Goal: Task Accomplishment & Management: Complete application form

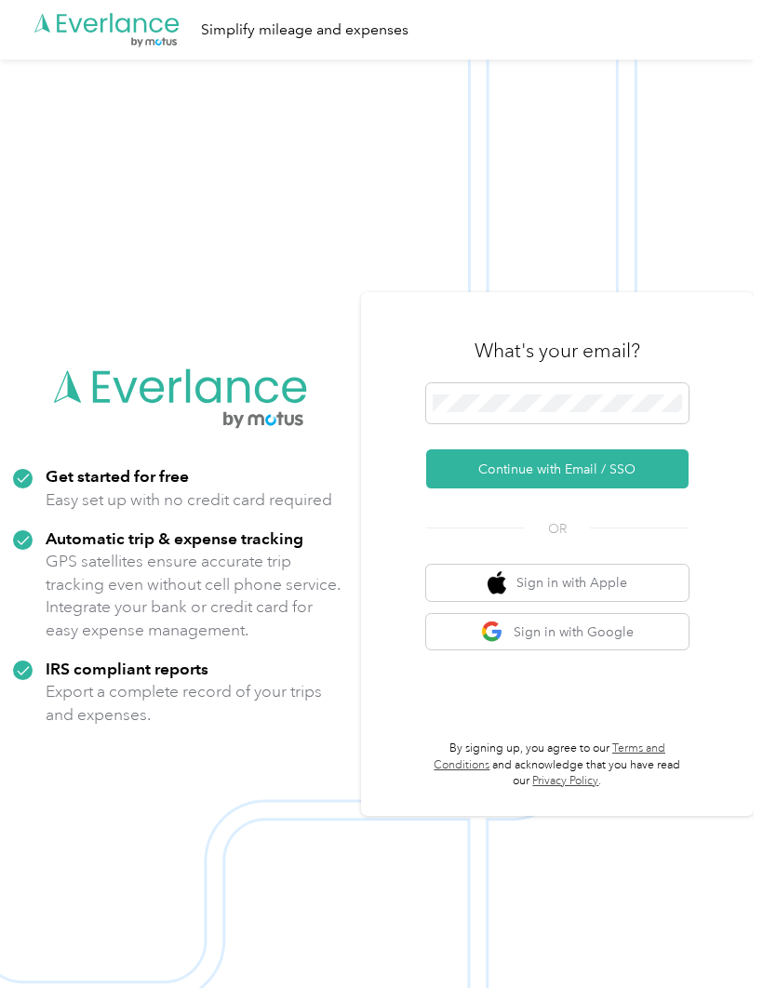
click at [582, 486] on button "Continue with Email / SSO" at bounding box center [557, 468] width 262 height 39
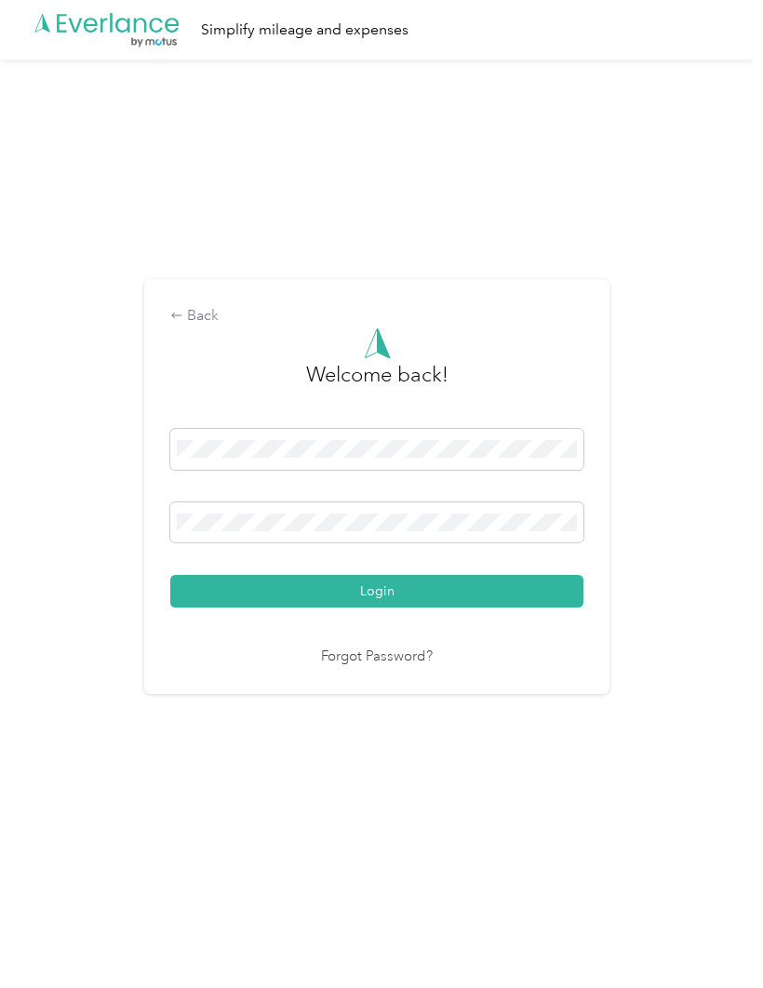
click at [411, 607] on button "Login" at bounding box center [376, 591] width 413 height 33
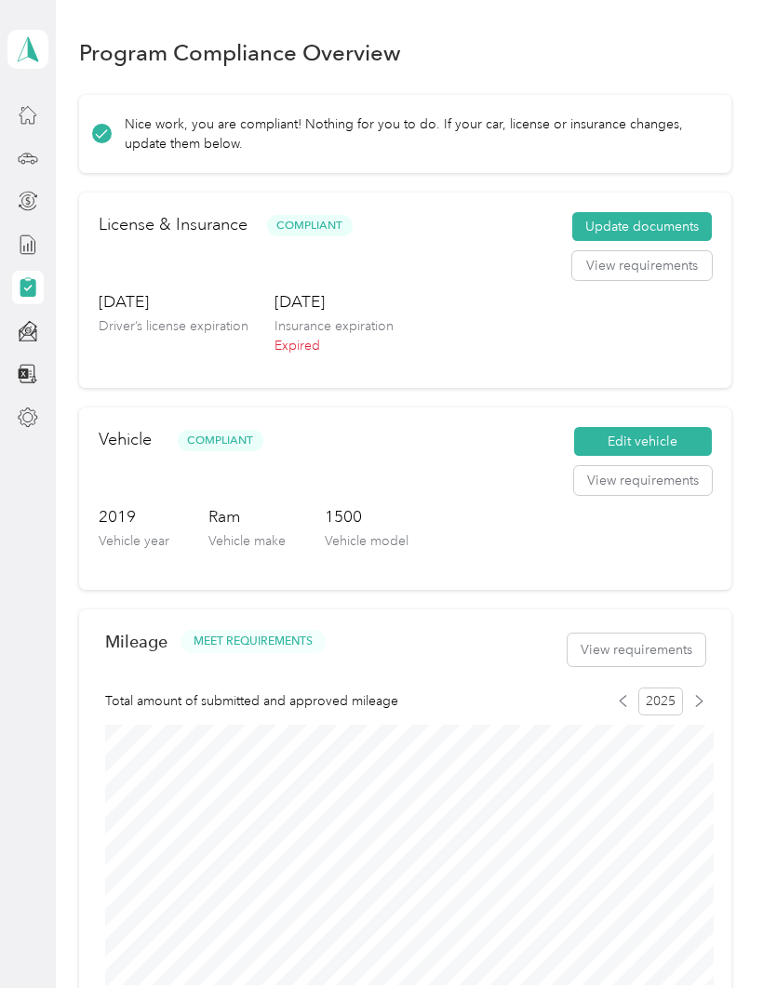
click at [665, 227] on button "Update documents" at bounding box center [641, 227] width 139 height 30
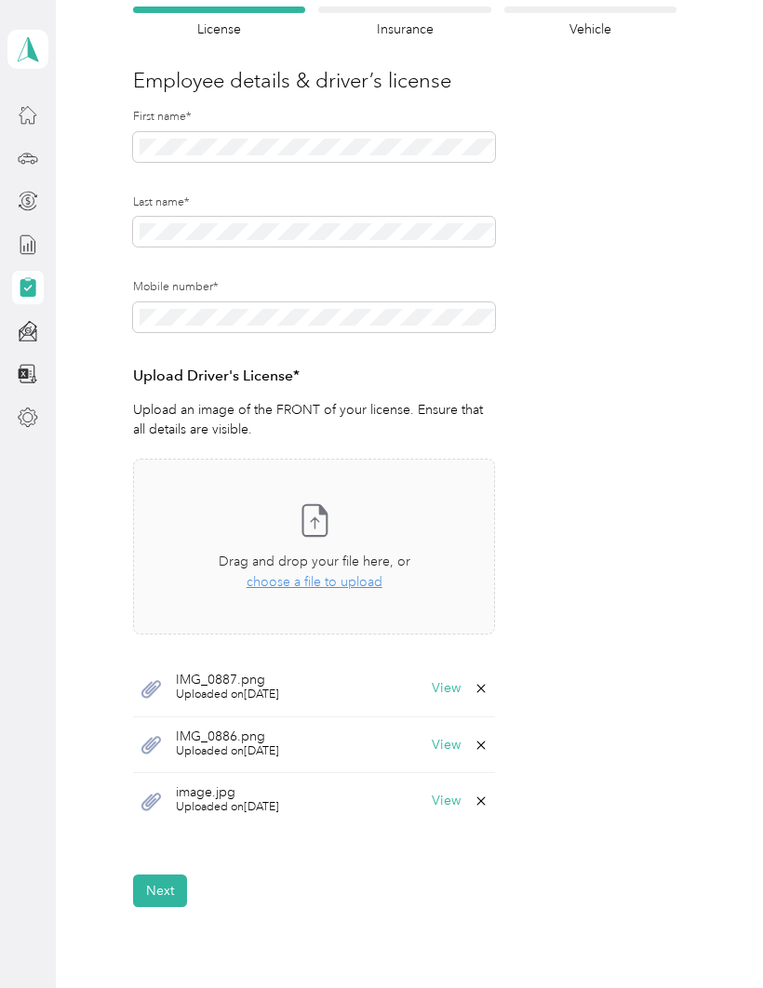
scroll to position [179, 0]
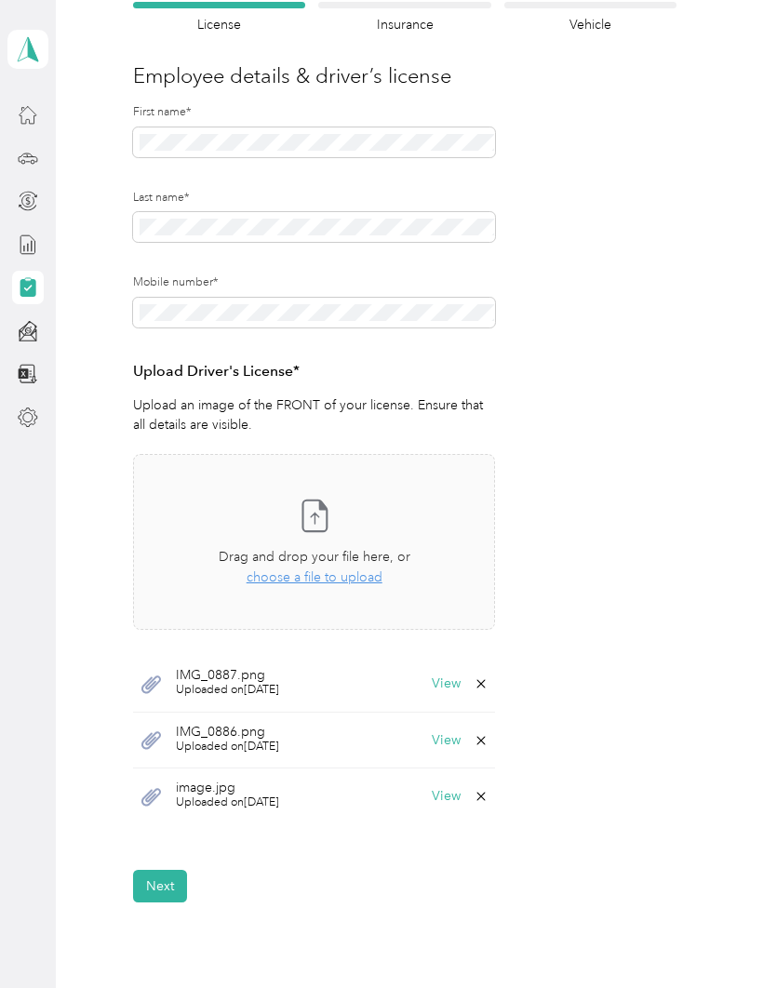
click at [485, 678] on icon at bounding box center [480, 683] width 15 height 15
click at [488, 676] on icon at bounding box center [480, 683] width 15 height 15
click at [395, 694] on button "No" at bounding box center [395, 695] width 34 height 30
click at [233, 673] on span "IMG_0887.png" at bounding box center [227, 675] width 103 height 13
click at [488, 678] on icon at bounding box center [480, 683] width 15 height 15
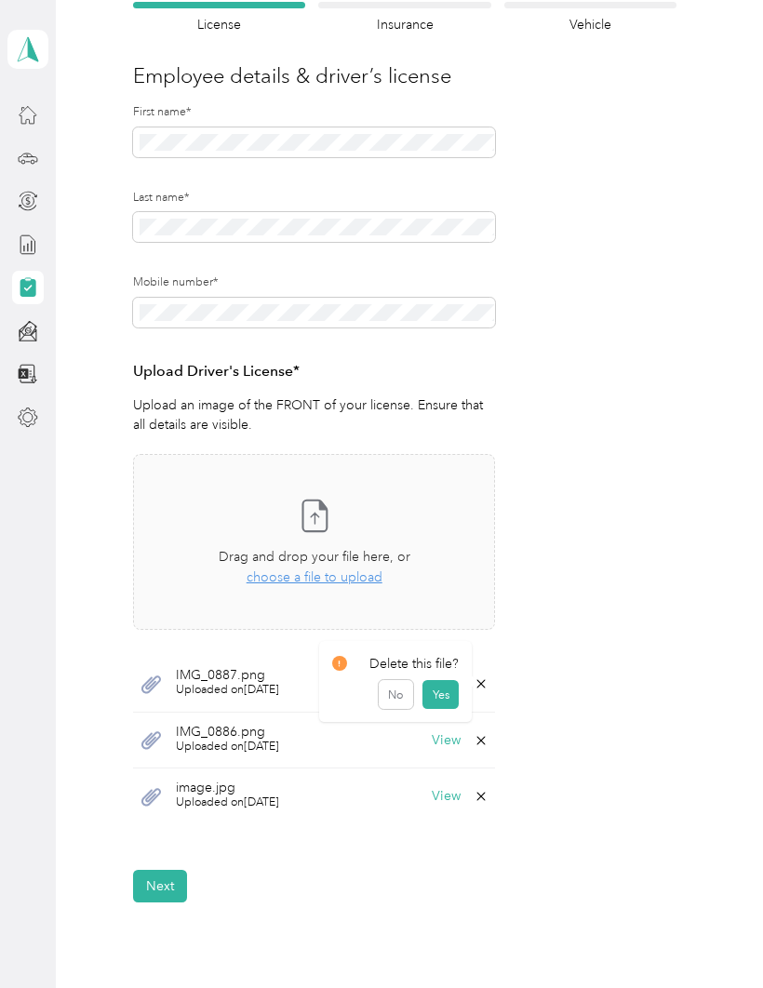
click at [443, 690] on button "Yes" at bounding box center [440, 695] width 36 height 30
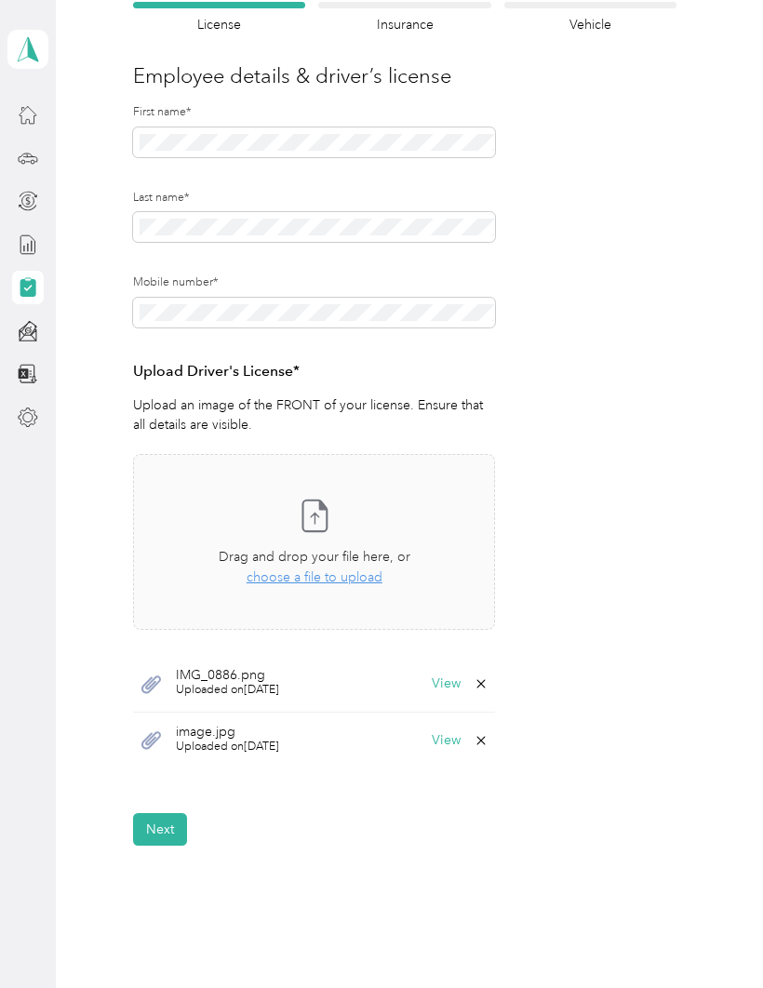
click at [488, 681] on icon at bounding box center [480, 683] width 15 height 15
click at [448, 693] on button "Yes" at bounding box center [440, 695] width 36 height 30
click at [488, 676] on icon at bounding box center [480, 683] width 15 height 15
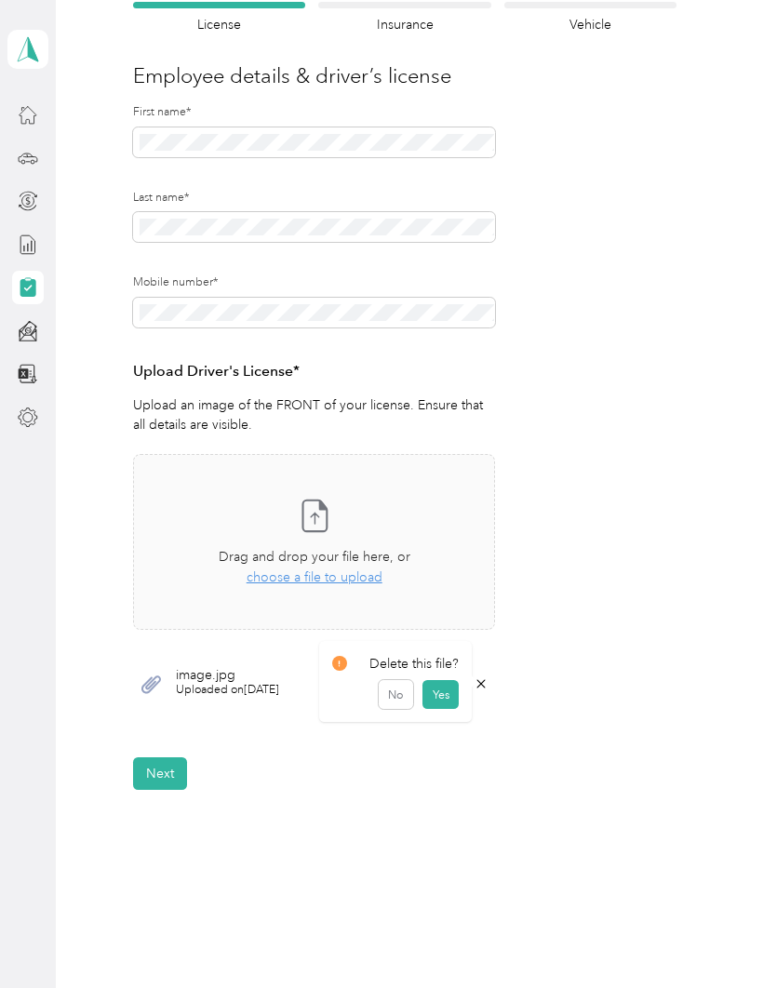
click at [453, 692] on button "Yes" at bounding box center [440, 695] width 36 height 30
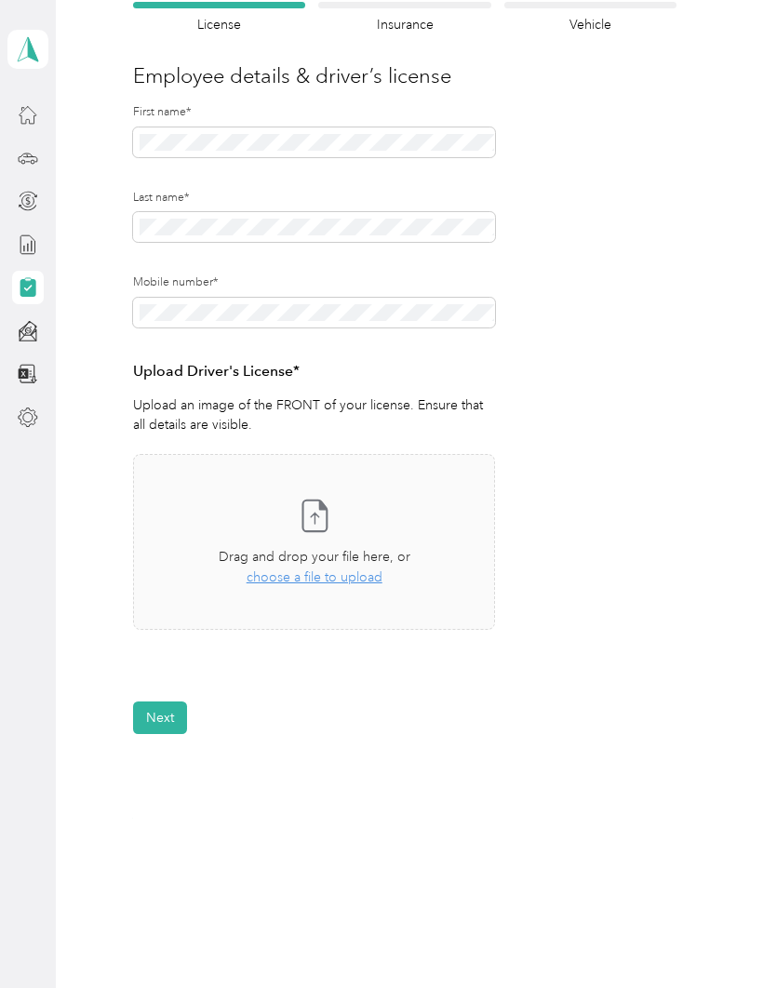
scroll to position [129, 0]
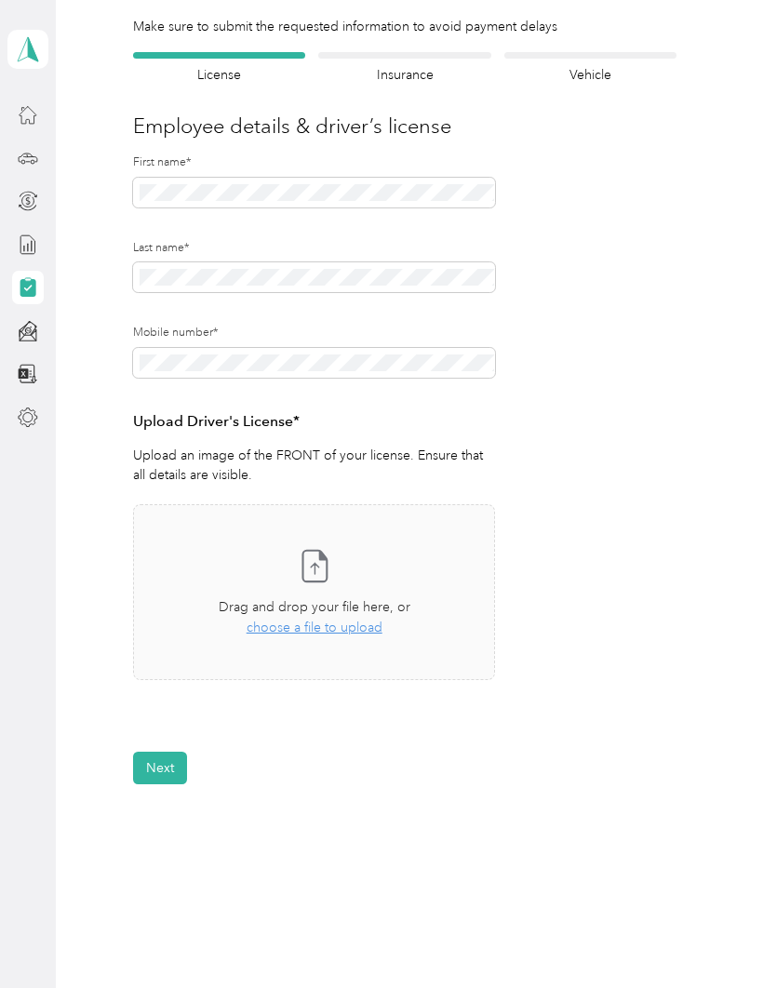
click at [338, 625] on span "choose a file to upload" at bounding box center [314, 627] width 136 height 16
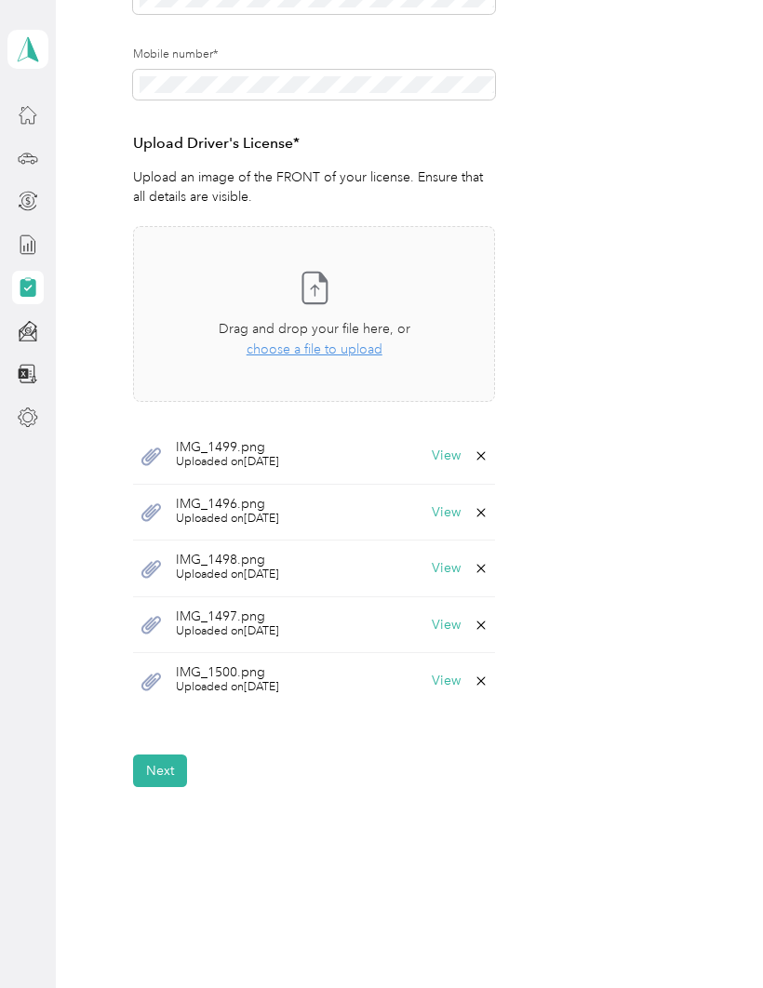
click at [166, 754] on button "Next" at bounding box center [160, 770] width 54 height 33
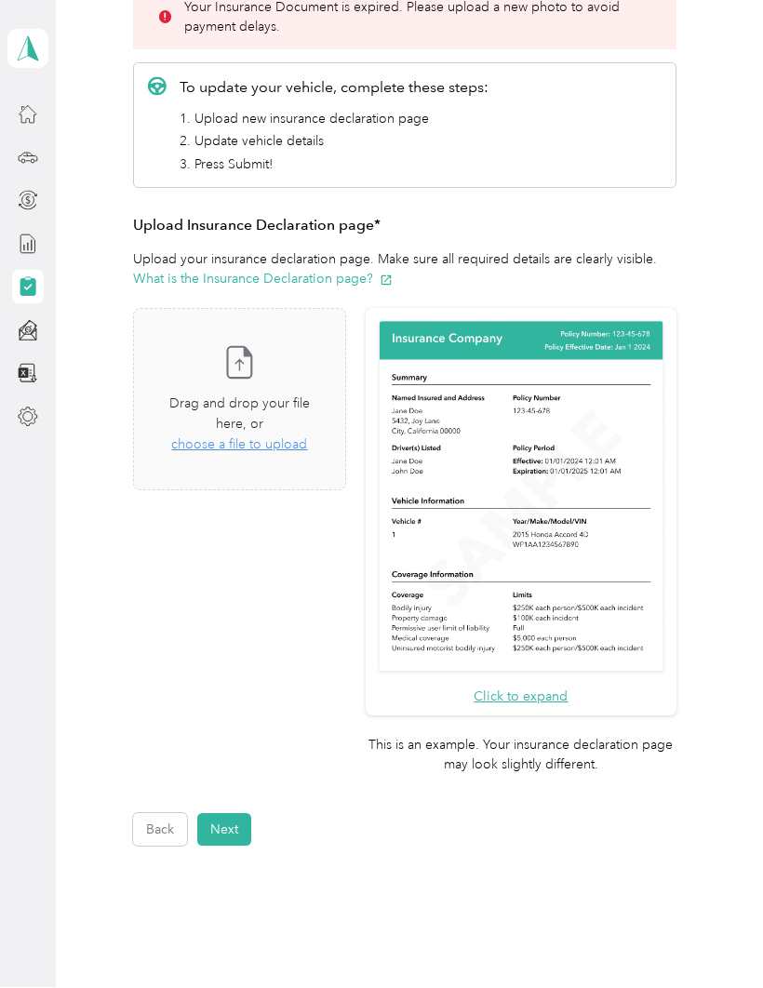
scroll to position [1, 0]
click at [235, 814] on button "Next" at bounding box center [224, 830] width 54 height 33
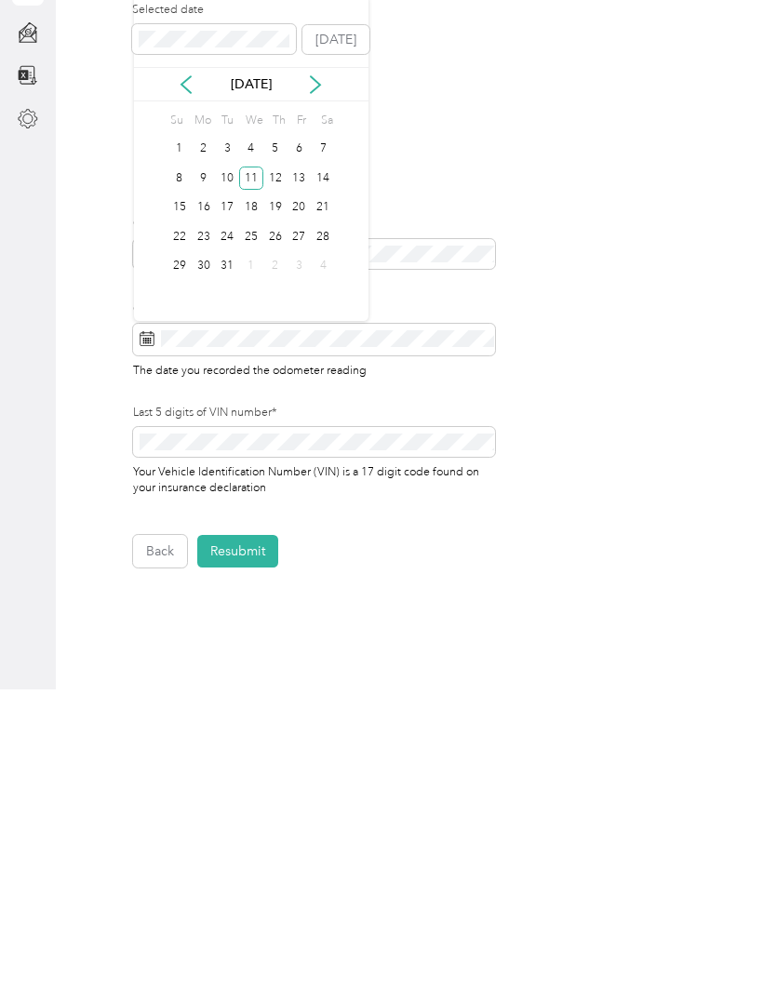
click at [325, 374] on icon at bounding box center [315, 383] width 19 height 19
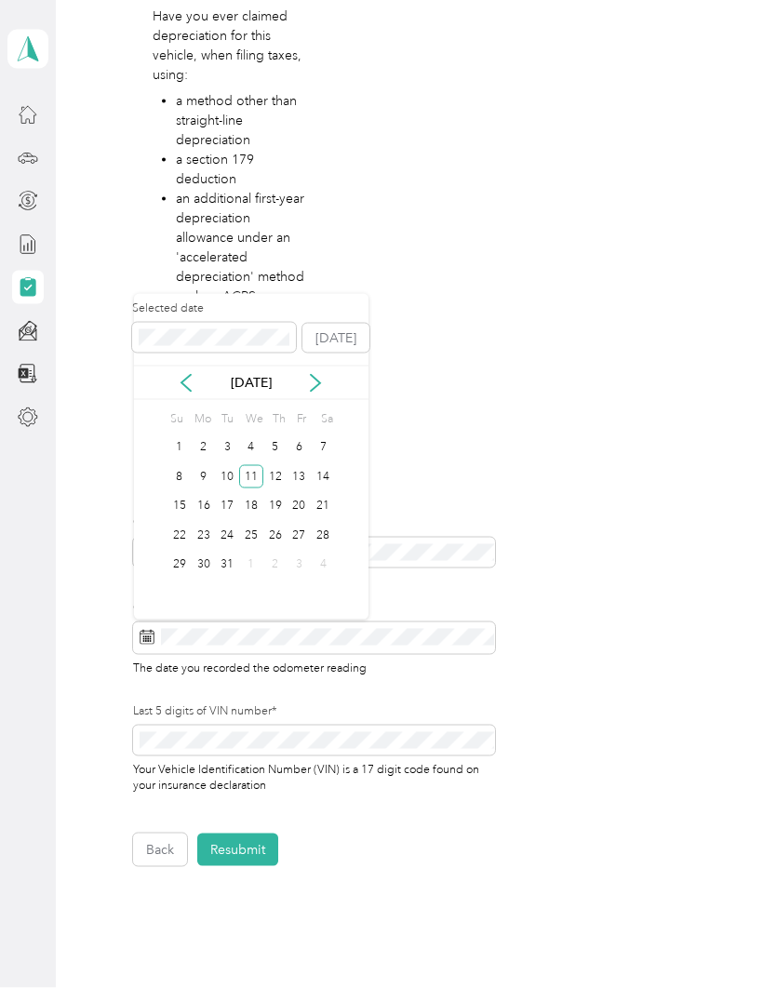
click at [311, 375] on icon at bounding box center [315, 383] width 9 height 17
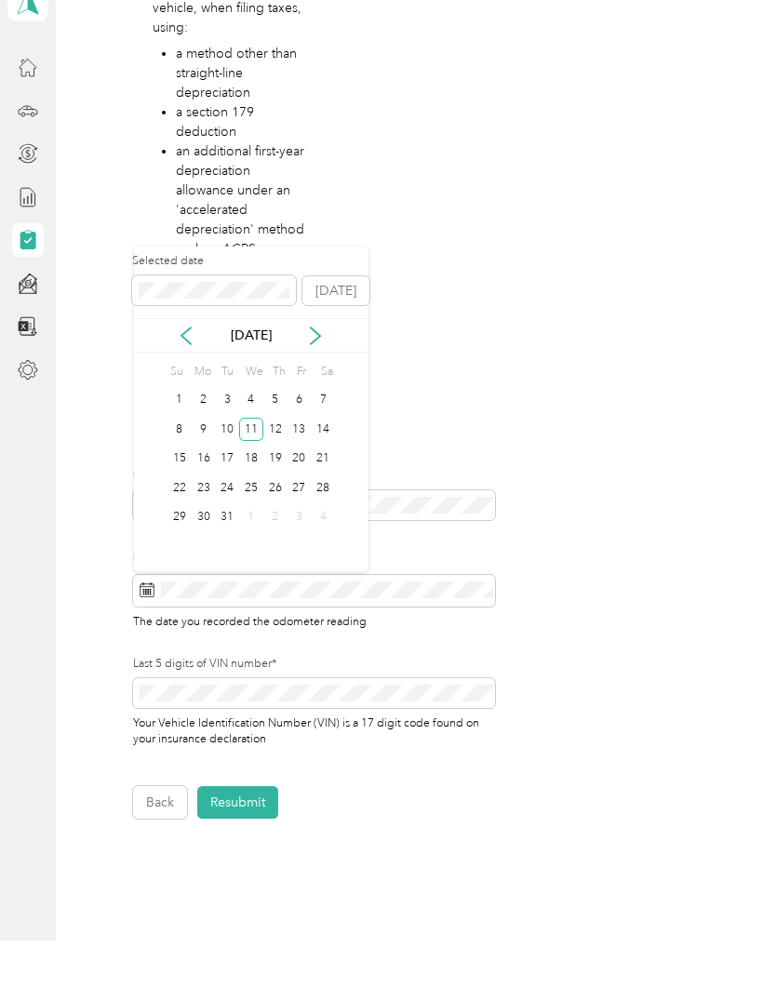
click at [331, 324] on button "[DATE]" at bounding box center [335, 339] width 67 height 30
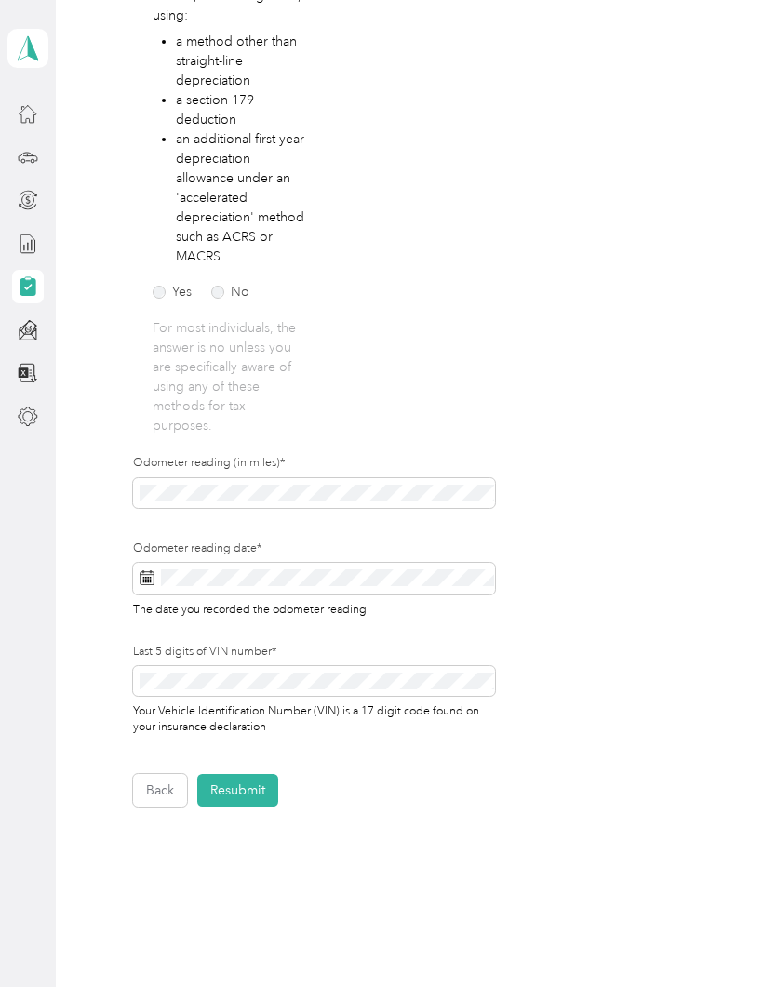
scroll to position [405, 0]
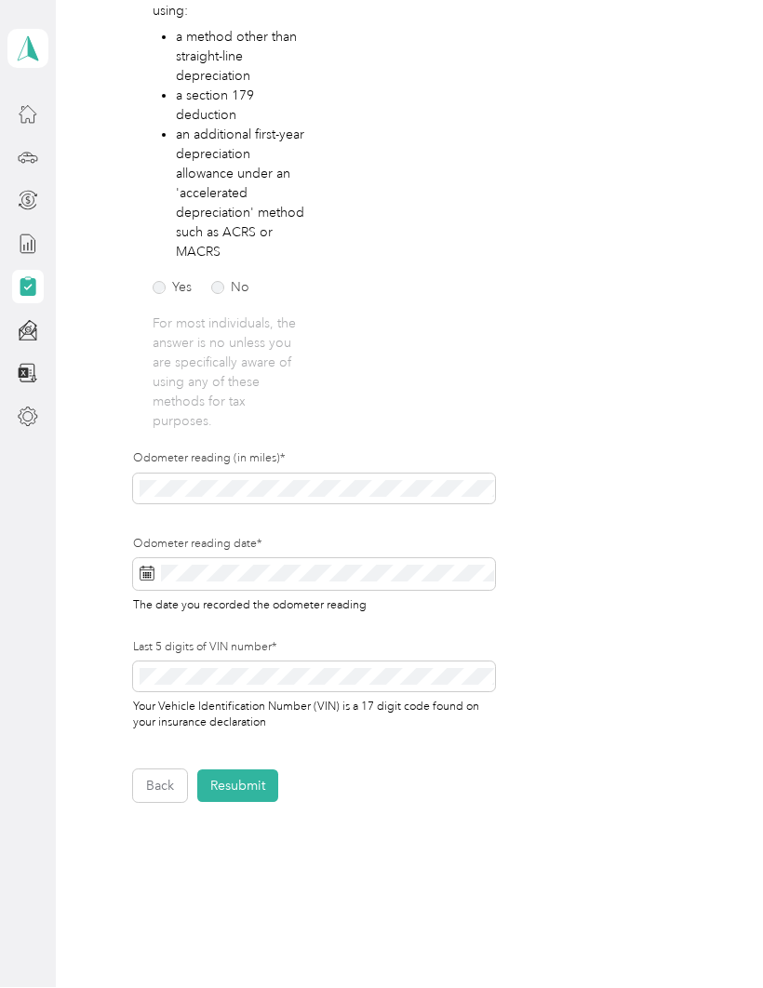
click at [249, 770] on button "Resubmit" at bounding box center [237, 786] width 81 height 33
click at [711, 42] on span "Please fix the errors before submitting" at bounding box center [585, 49] width 288 height 46
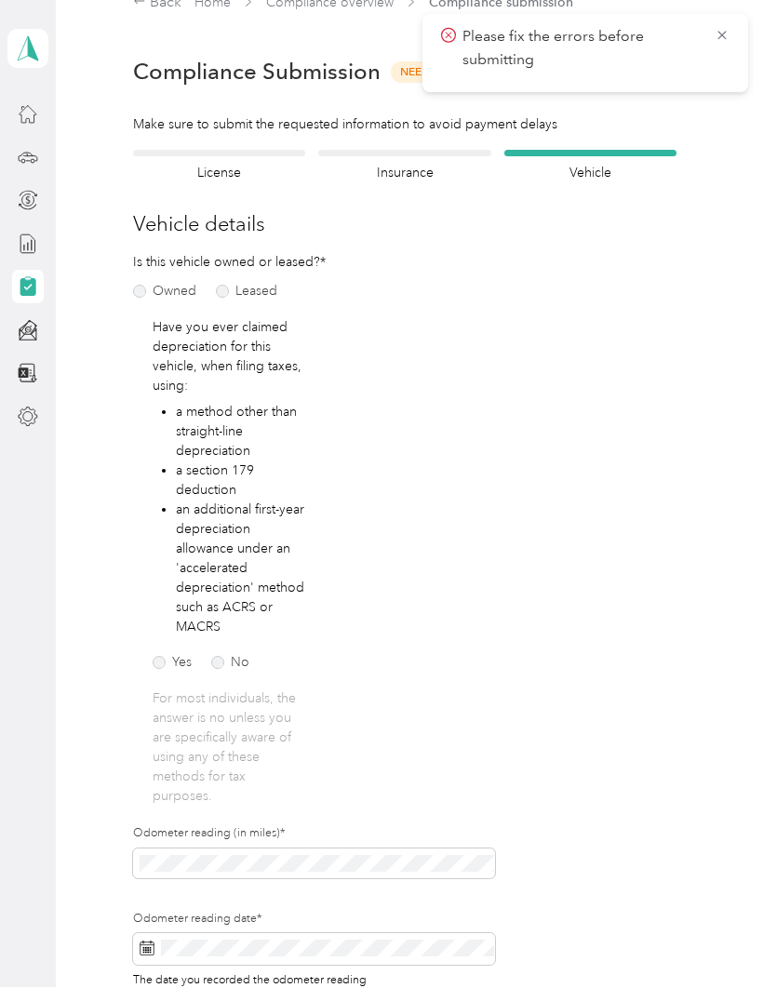
scroll to position [35, 0]
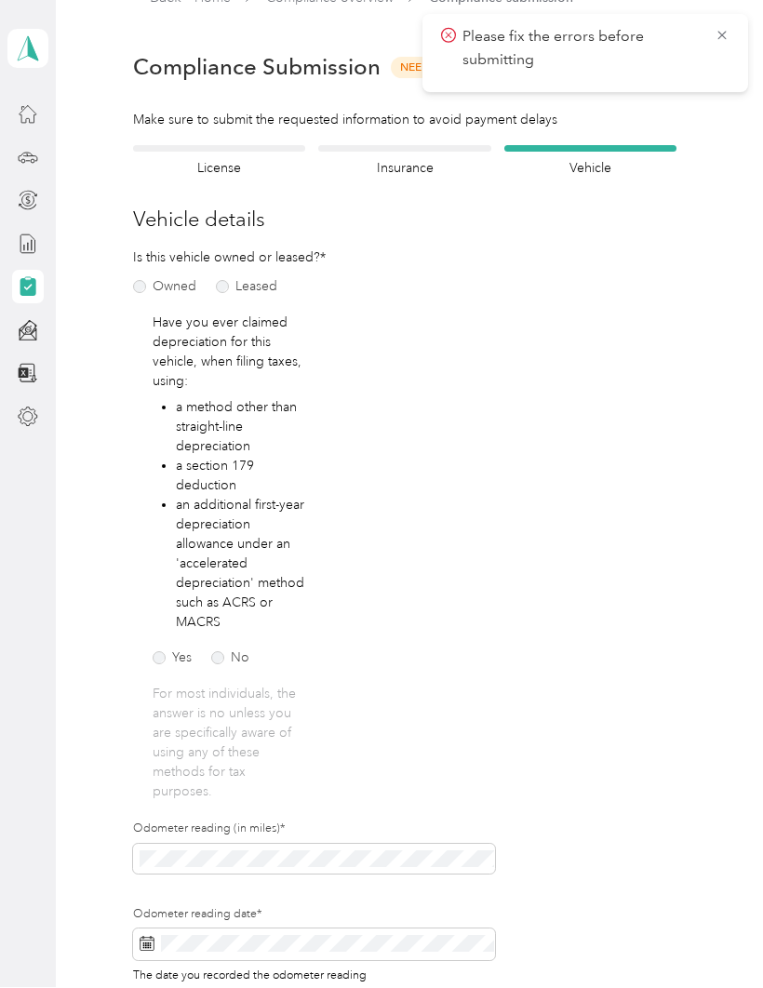
click at [722, 21] on div "Please fix the errors before submitting" at bounding box center [584, 54] width 325 height 78
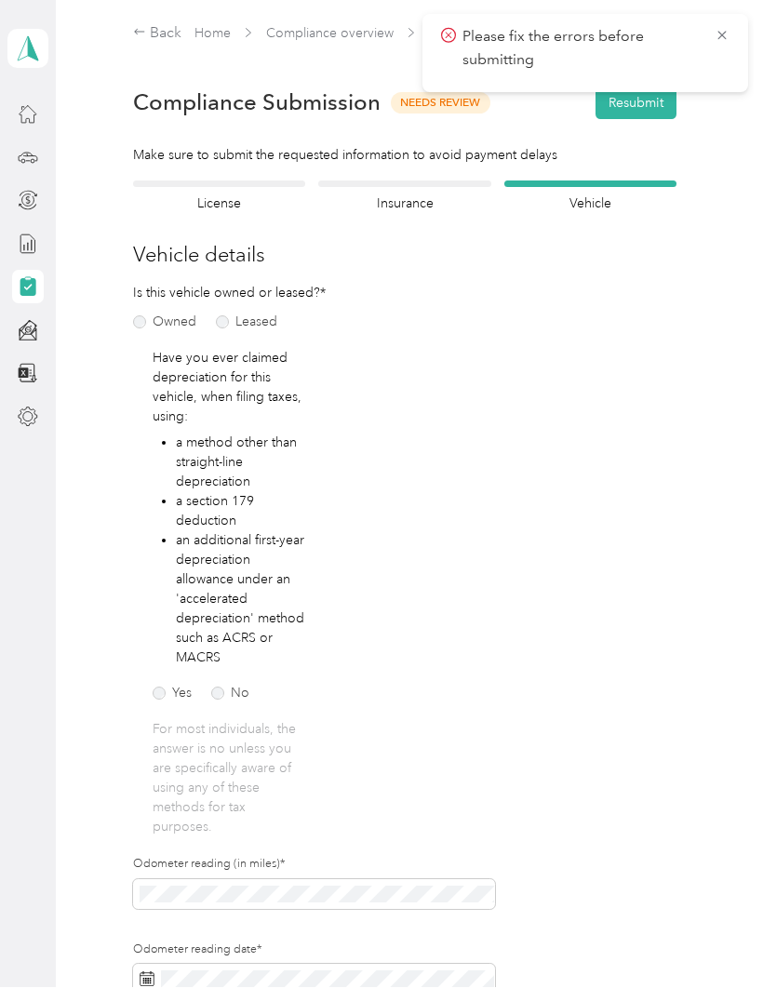
scroll to position [0, 0]
click at [635, 444] on form "Employee details & driver’s license License Insurance declaration Insurance Veh…" at bounding box center [404, 694] width 543 height 1027
click at [722, 35] on icon at bounding box center [721, 36] width 8 height 8
click at [651, 87] on button "Resubmit" at bounding box center [635, 103] width 81 height 33
click at [726, 36] on icon at bounding box center [721, 36] width 15 height 17
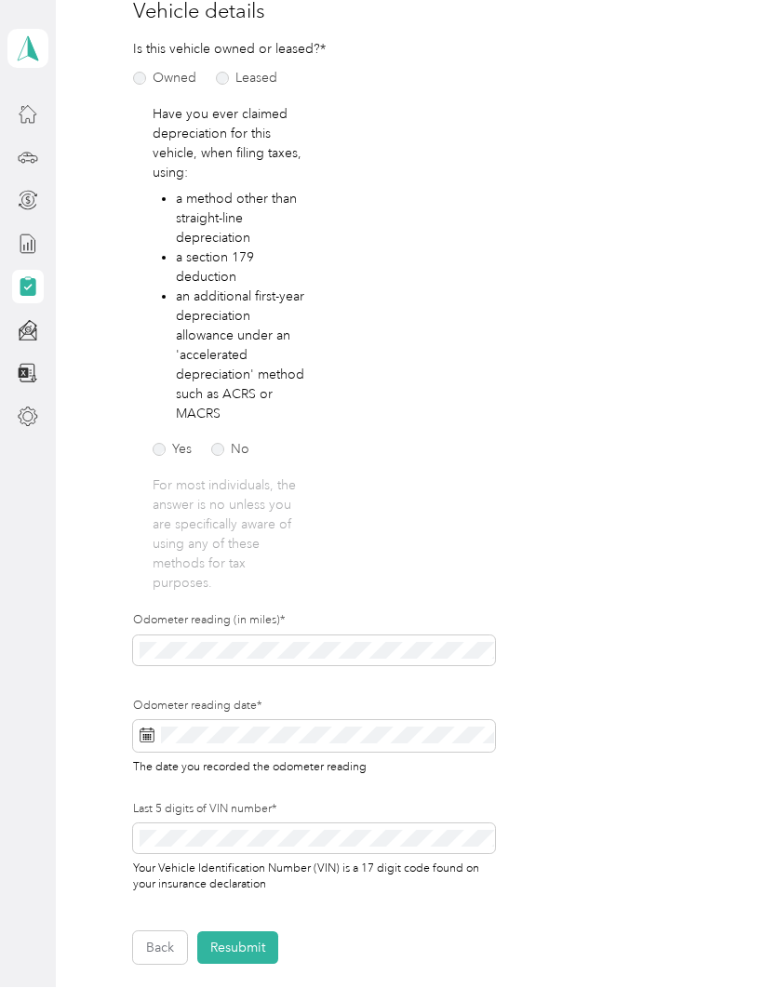
scroll to position [249, 0]
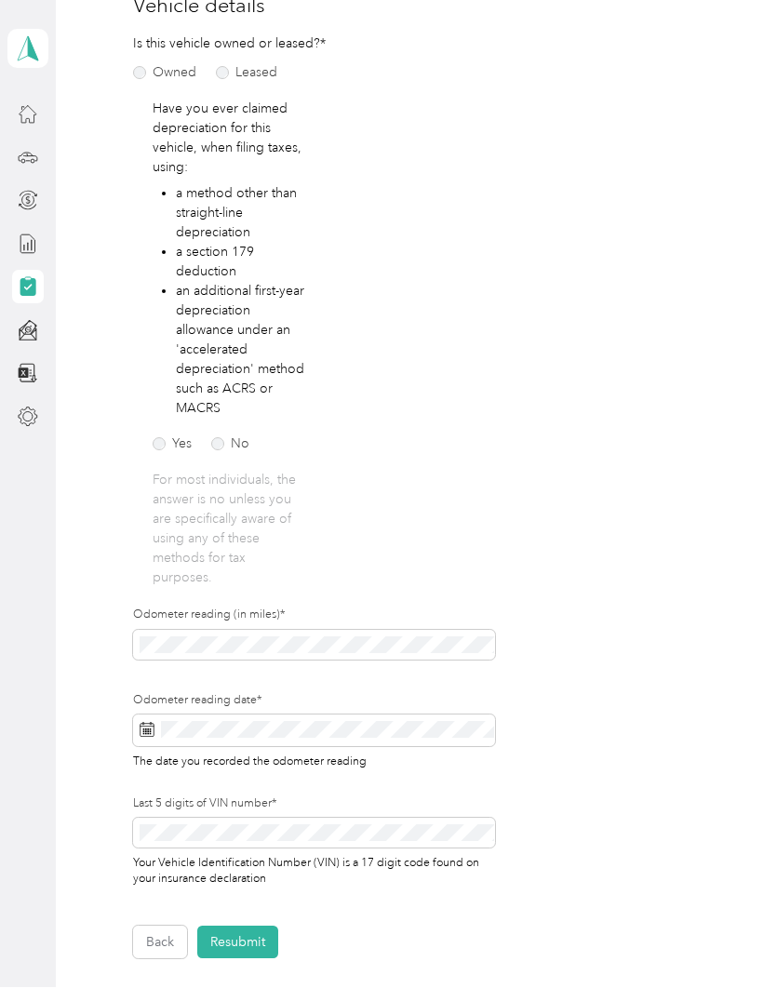
click at [254, 926] on button "Resubmit" at bounding box center [237, 942] width 81 height 33
click at [723, 39] on icon at bounding box center [721, 36] width 15 height 17
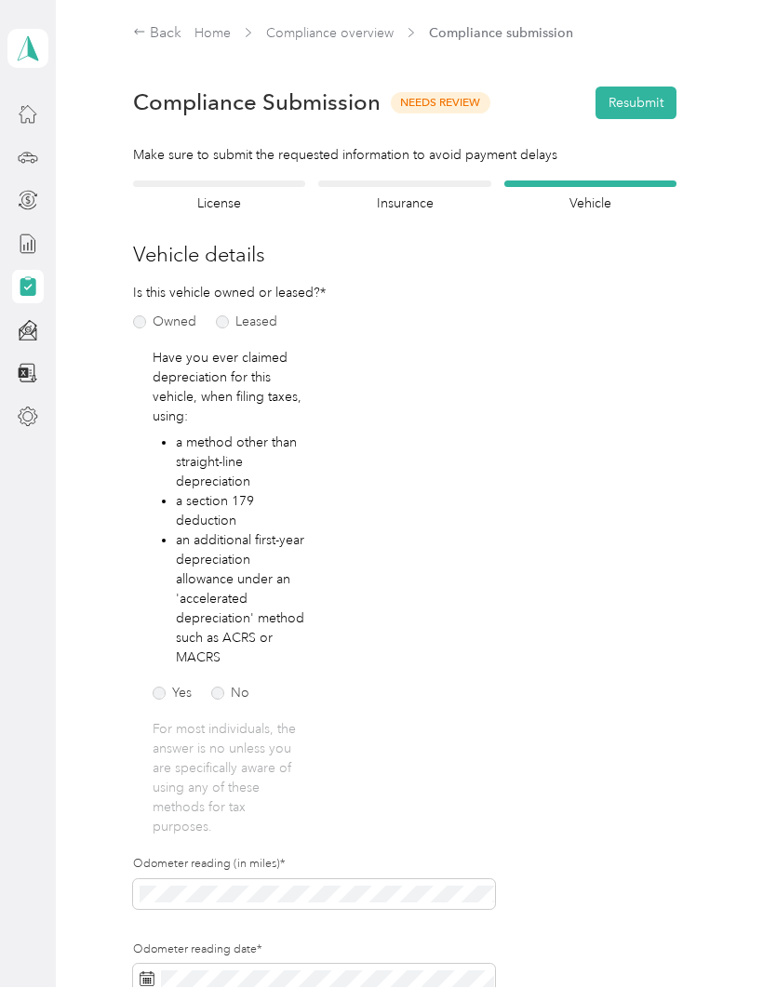
scroll to position [0, 0]
click at [458, 93] on span "Needs Review" at bounding box center [440, 103] width 99 height 21
click at [448, 93] on span "Needs Review" at bounding box center [440, 103] width 99 height 21
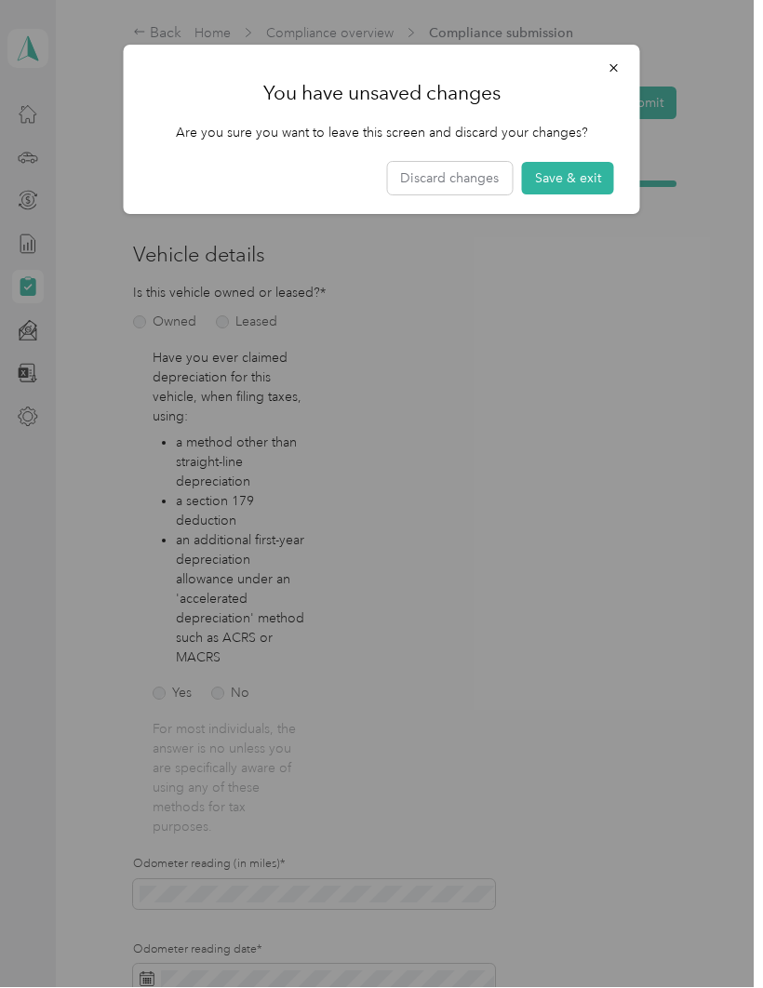
click at [455, 168] on button "Discard changes" at bounding box center [449, 179] width 125 height 33
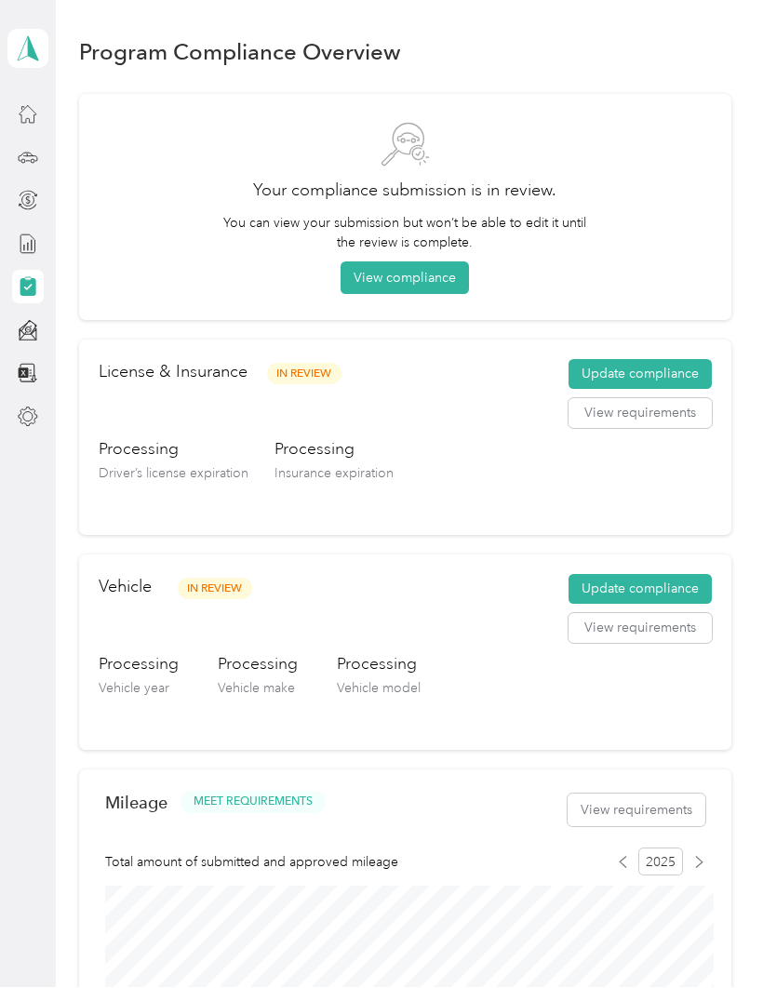
click at [658, 360] on button "Update compliance" at bounding box center [639, 375] width 143 height 30
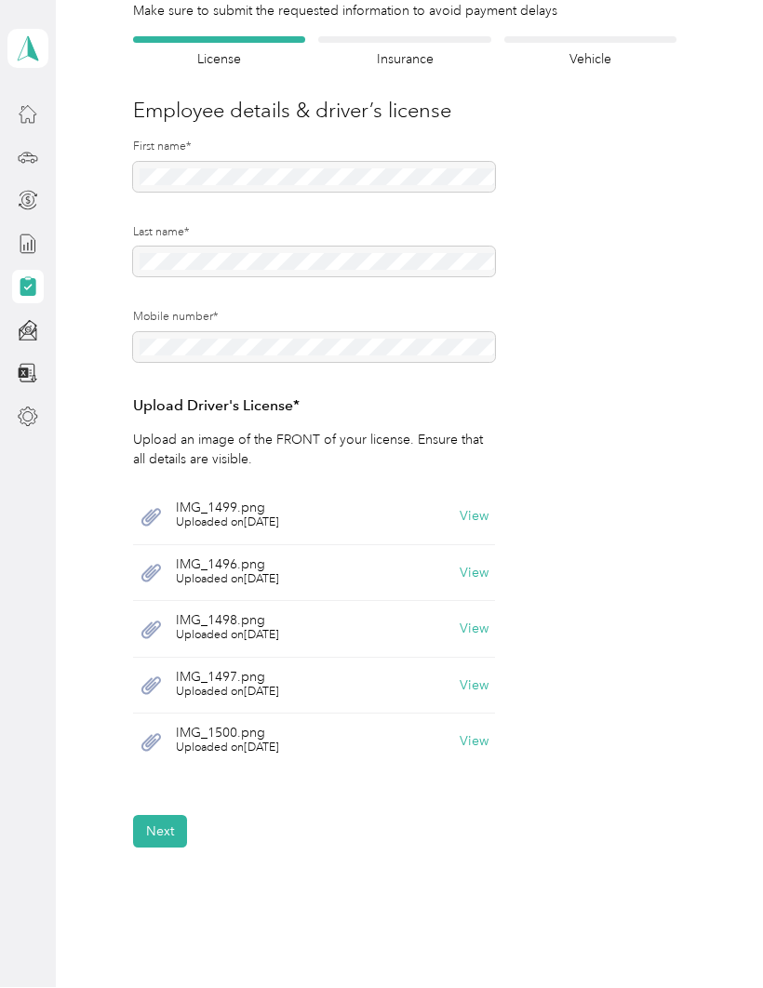
scroll to position [144, 0]
click at [481, 511] on button "View" at bounding box center [473, 517] width 29 height 13
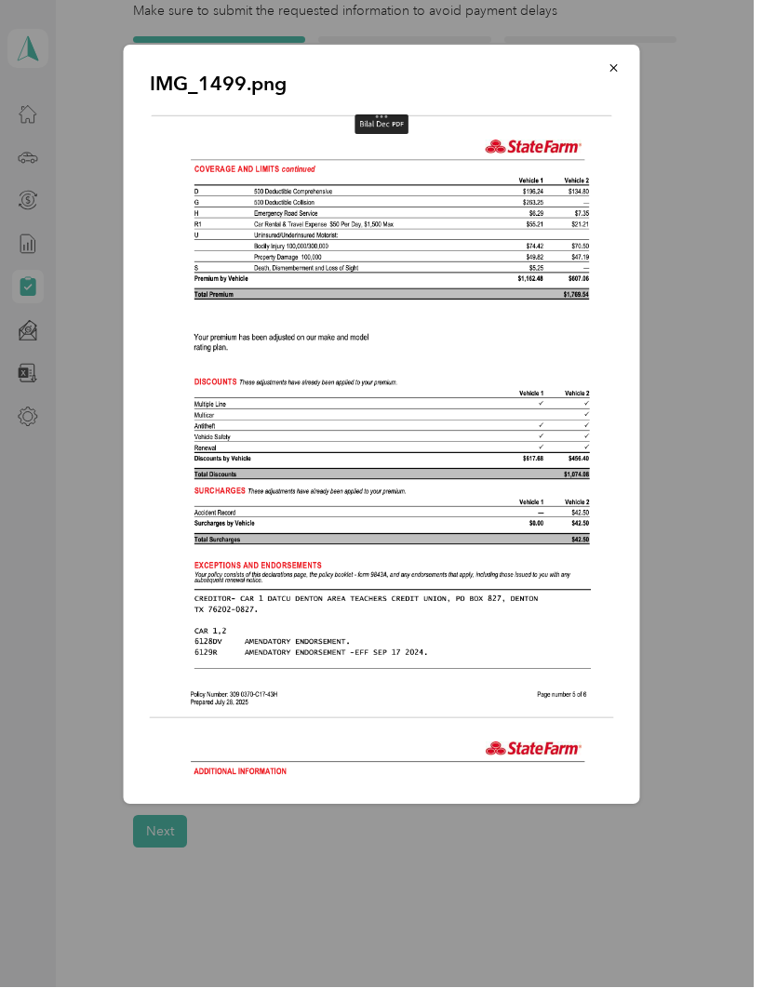
click at [618, 75] on button "button" at bounding box center [613, 68] width 39 height 33
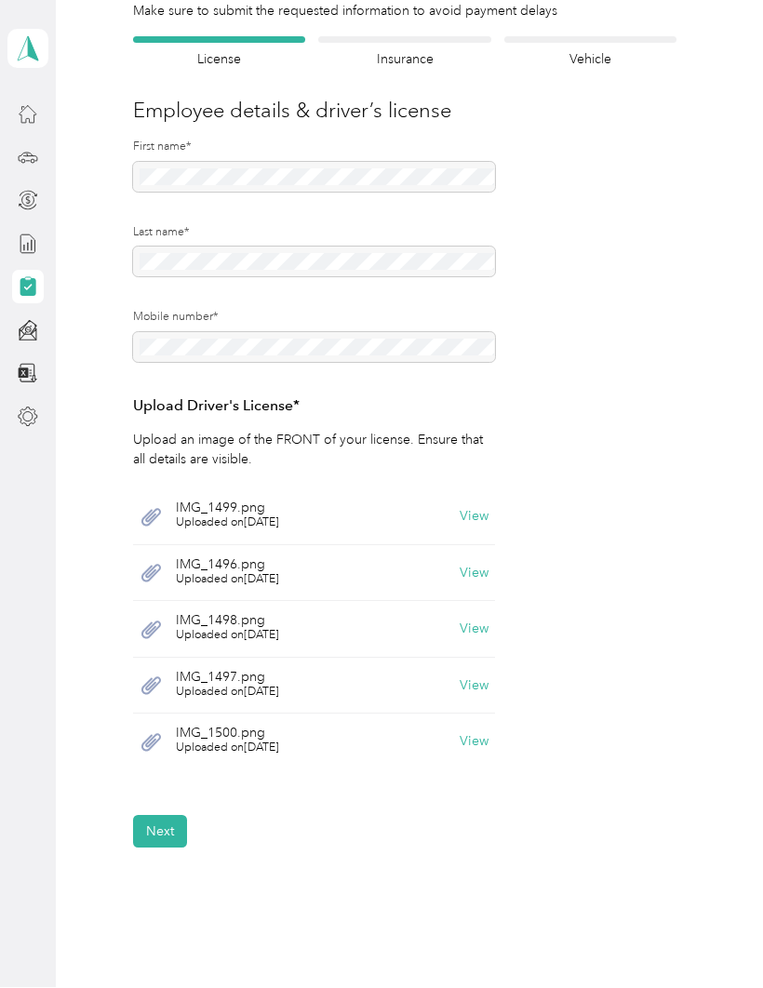
click at [482, 567] on button "View" at bounding box center [473, 573] width 29 height 13
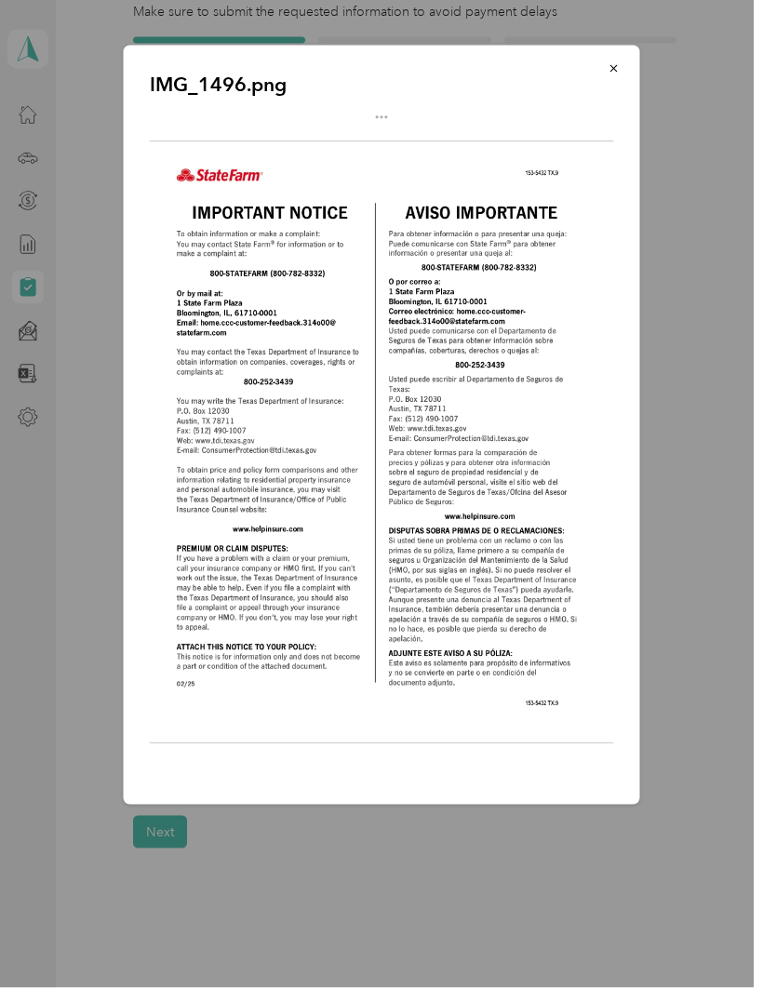
scroll to position [0, 0]
click at [617, 68] on icon "button" at bounding box center [613, 68] width 13 height 13
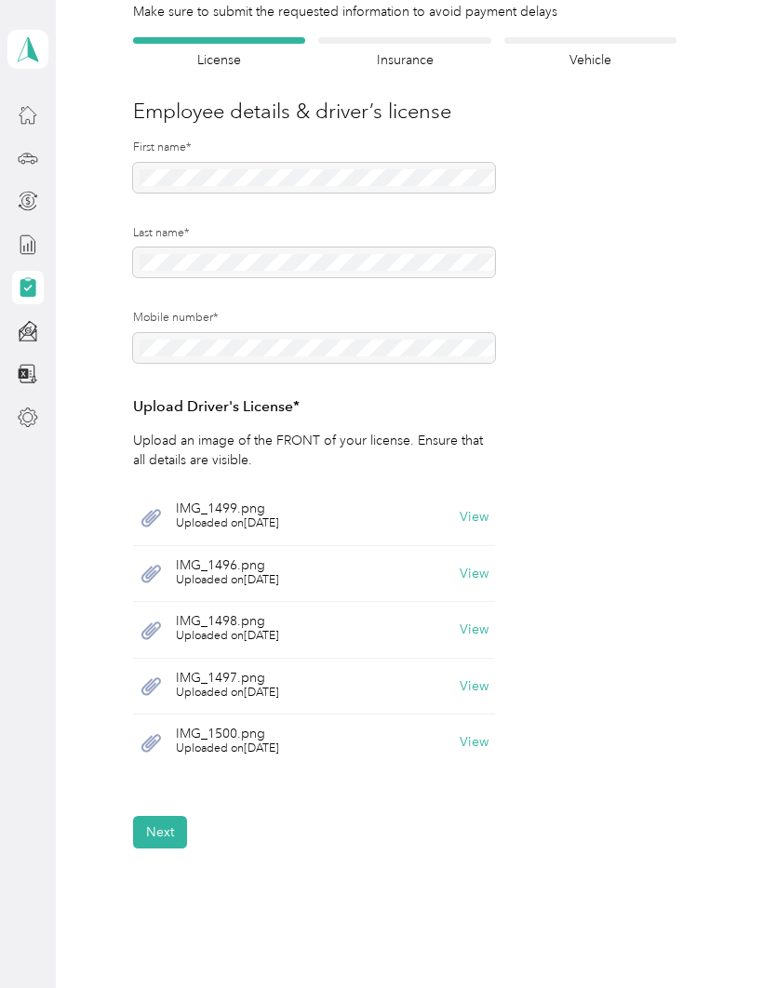
click at [279, 617] on span "IMG_1498.png" at bounding box center [227, 621] width 103 height 13
click at [488, 631] on button "View" at bounding box center [473, 629] width 29 height 13
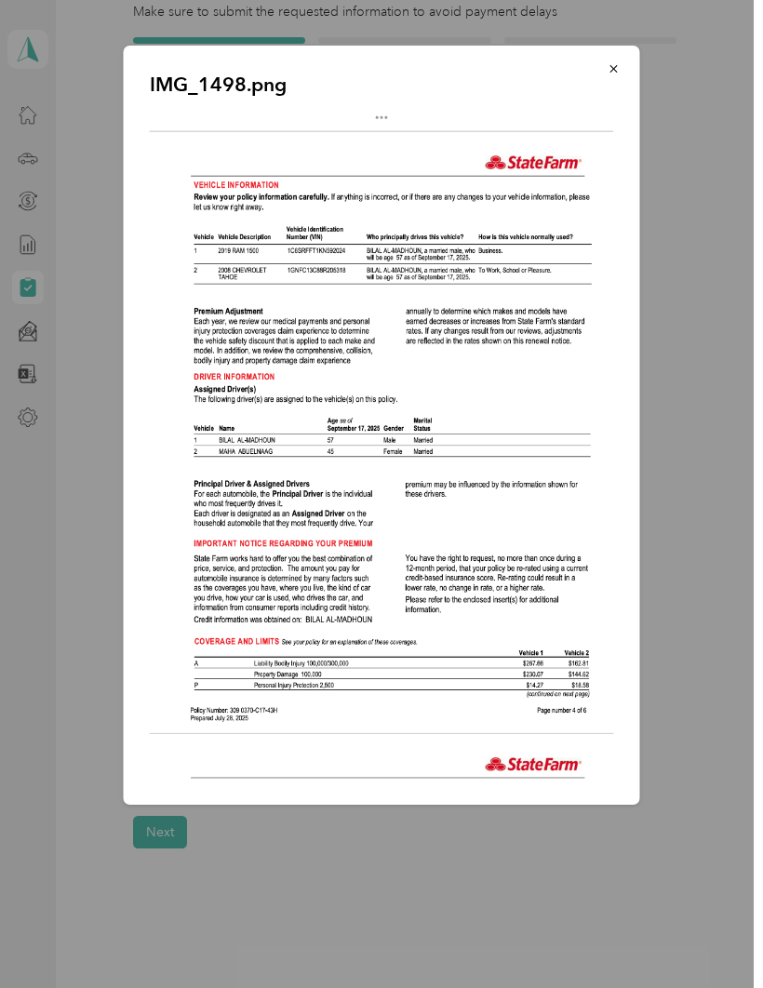
click at [624, 70] on button "button" at bounding box center [613, 68] width 39 height 33
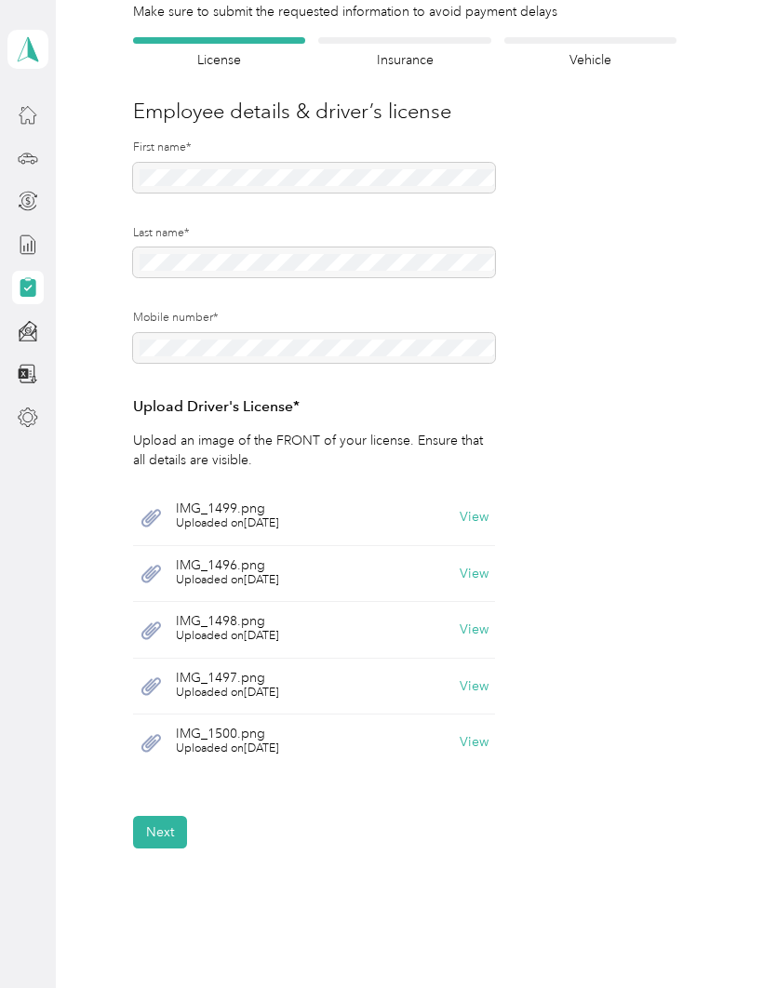
click at [240, 517] on span "Uploaded on [DATE]" at bounding box center [227, 523] width 103 height 17
click at [229, 510] on span "IMG_1499.png" at bounding box center [227, 508] width 103 height 13
click at [487, 513] on button "View" at bounding box center [473, 517] width 29 height 13
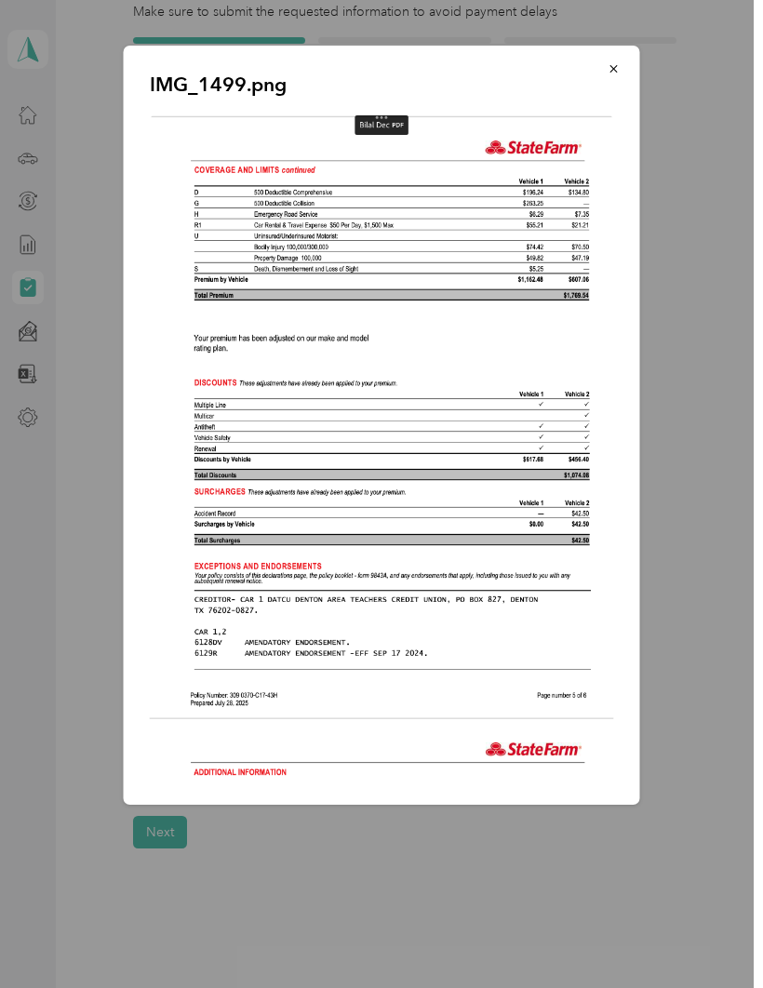
click at [618, 63] on icon "button" at bounding box center [613, 68] width 13 height 13
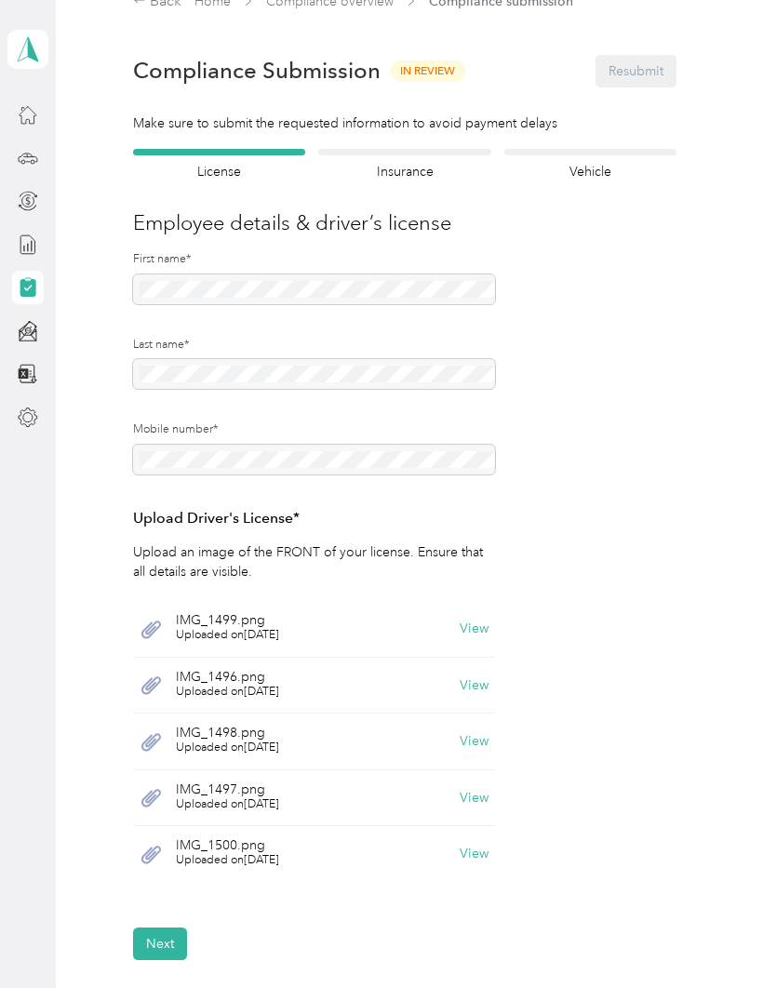
scroll to position [33, 0]
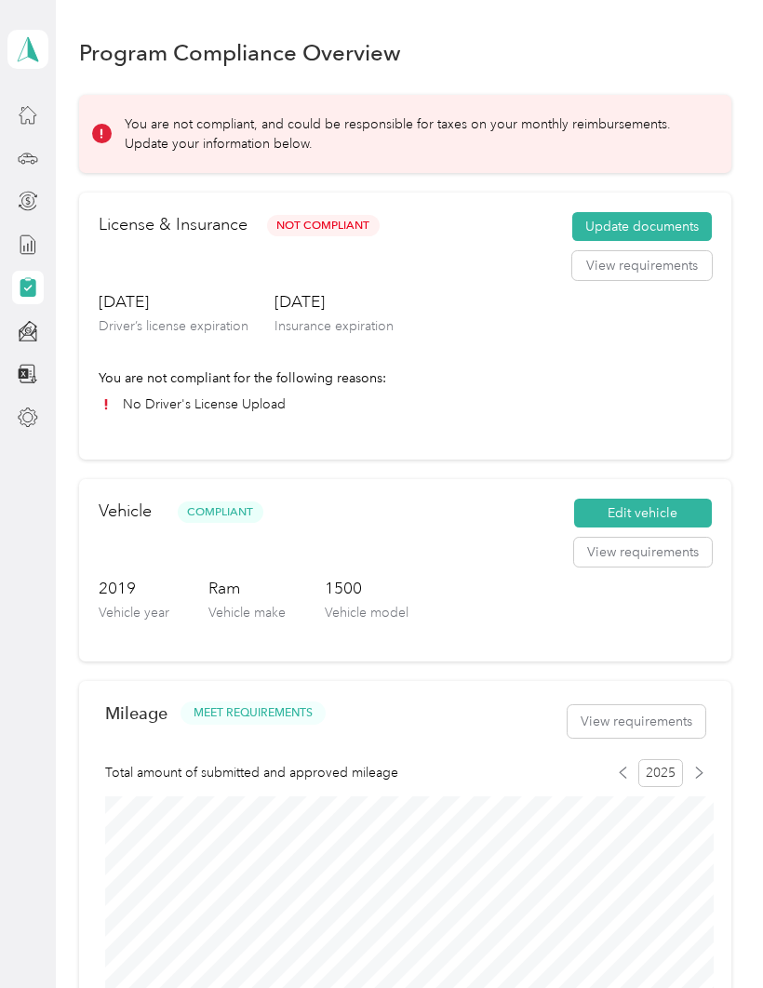
click at [656, 223] on button "Update documents" at bounding box center [641, 227] width 139 height 30
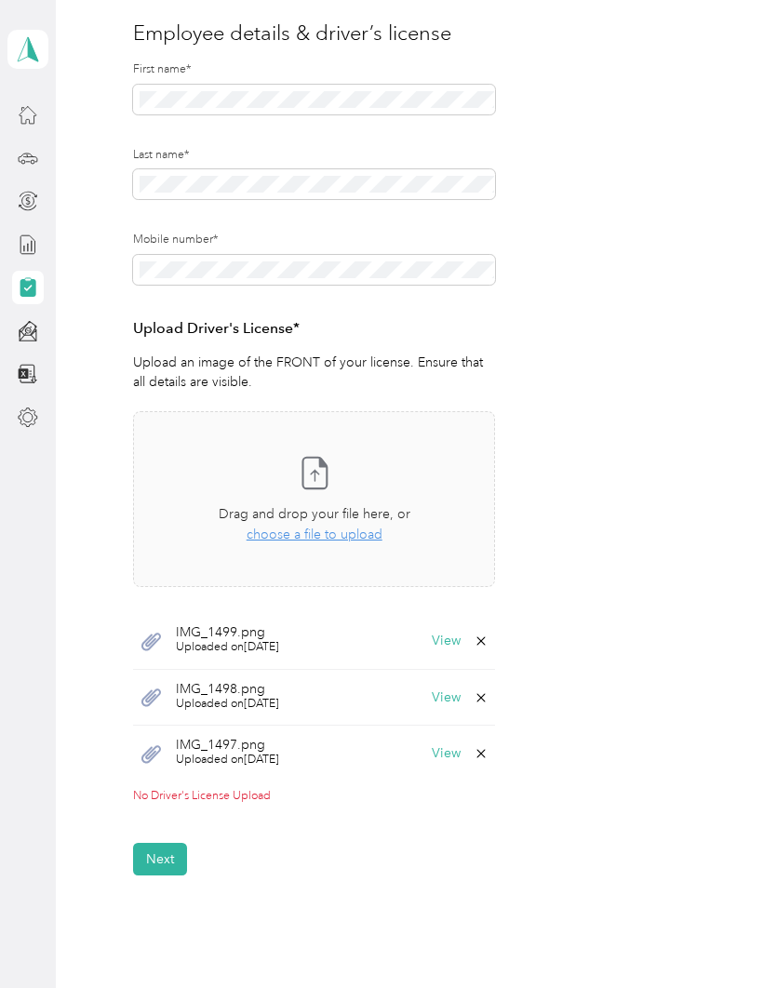
scroll to position [226, 0]
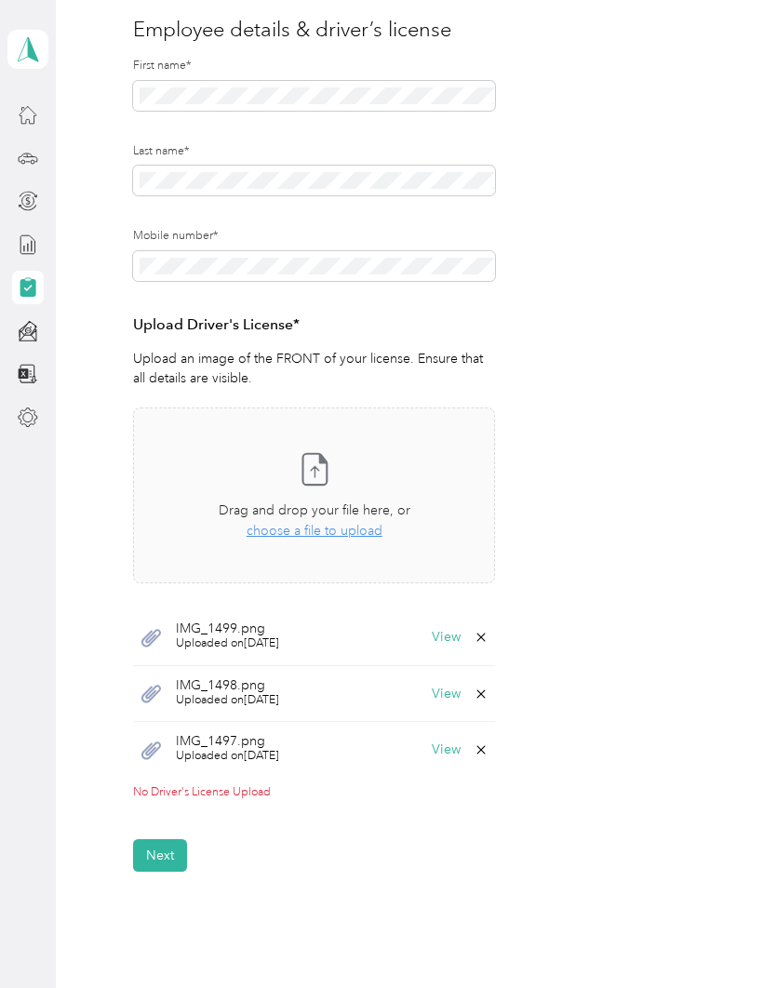
click at [485, 635] on icon at bounding box center [481, 637] width 8 height 8
click at [445, 638] on button "Yes" at bounding box center [440, 648] width 36 height 30
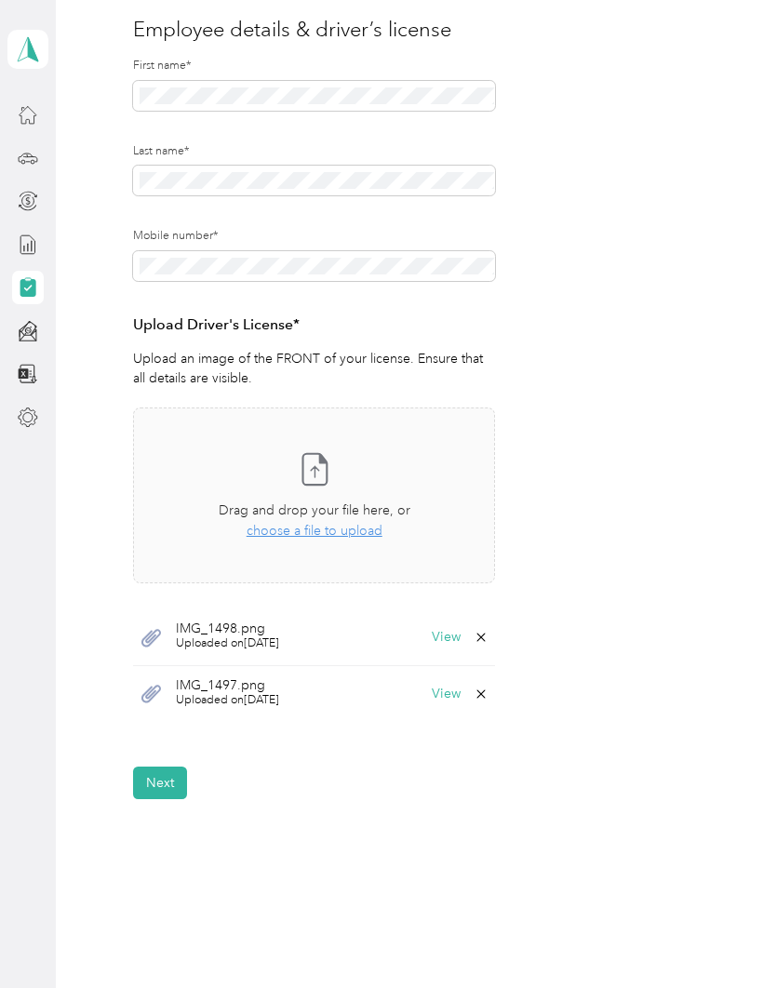
click at [486, 639] on icon at bounding box center [480, 637] width 15 height 15
click at [447, 637] on button "Yes" at bounding box center [440, 648] width 36 height 30
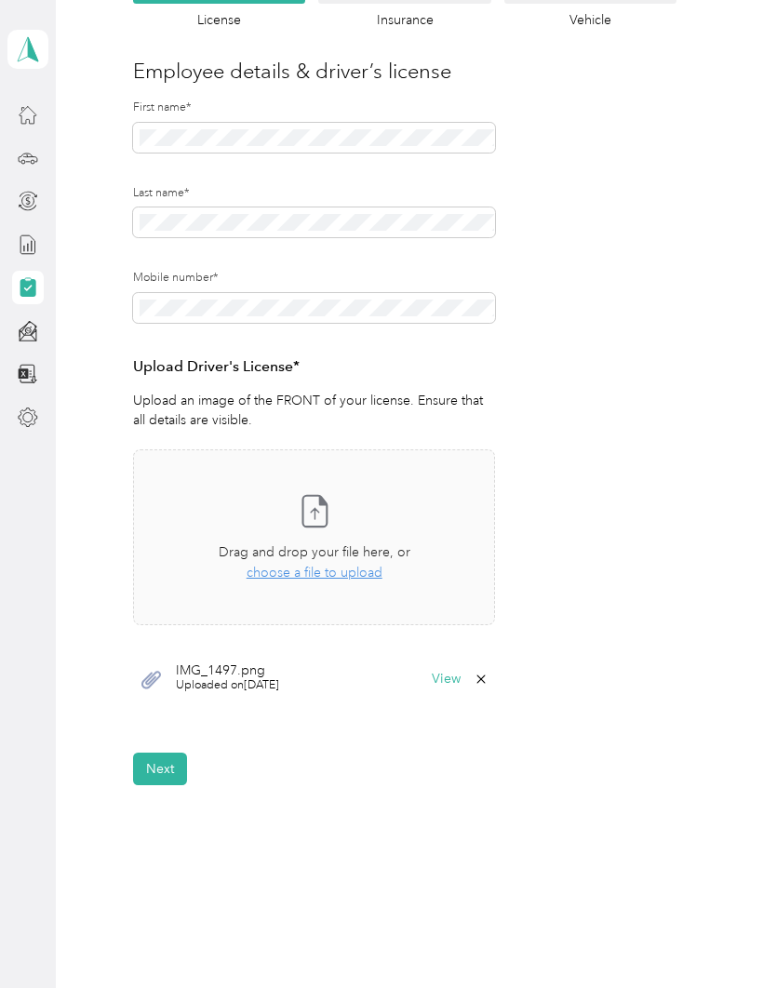
click at [487, 672] on icon at bounding box center [480, 678] width 15 height 15
click at [444, 683] on button "Yes" at bounding box center [440, 690] width 36 height 30
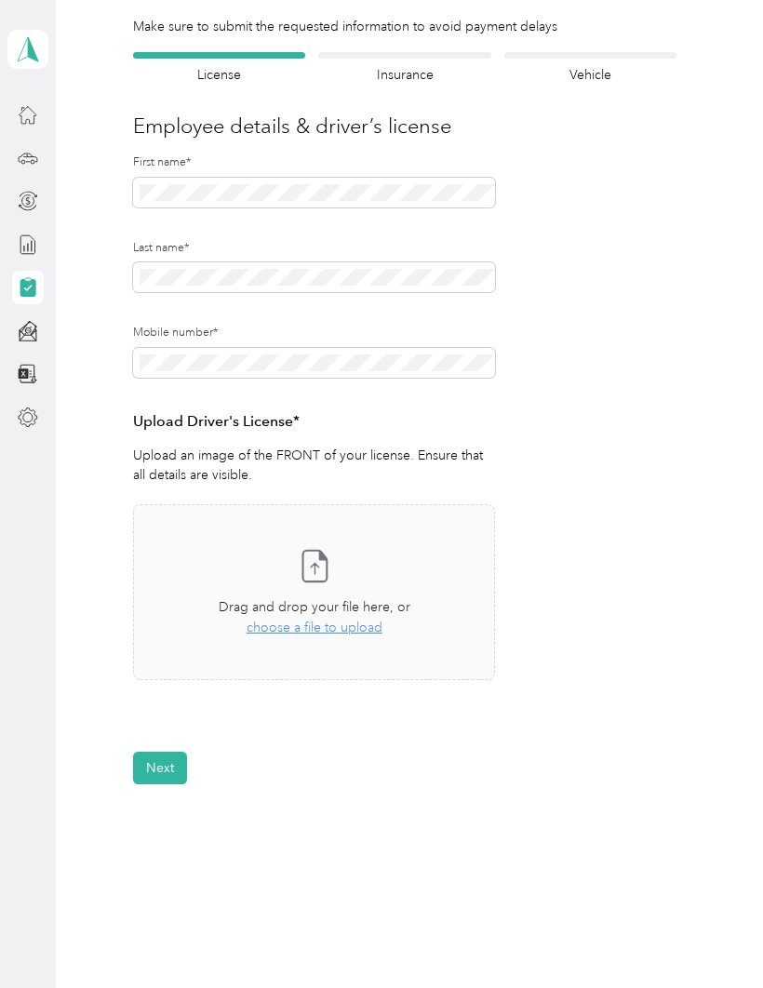
click at [418, 587] on div "Take a photo or choose a photo from your library Drag and drop your file here, …" at bounding box center [314, 592] width 330 height 144
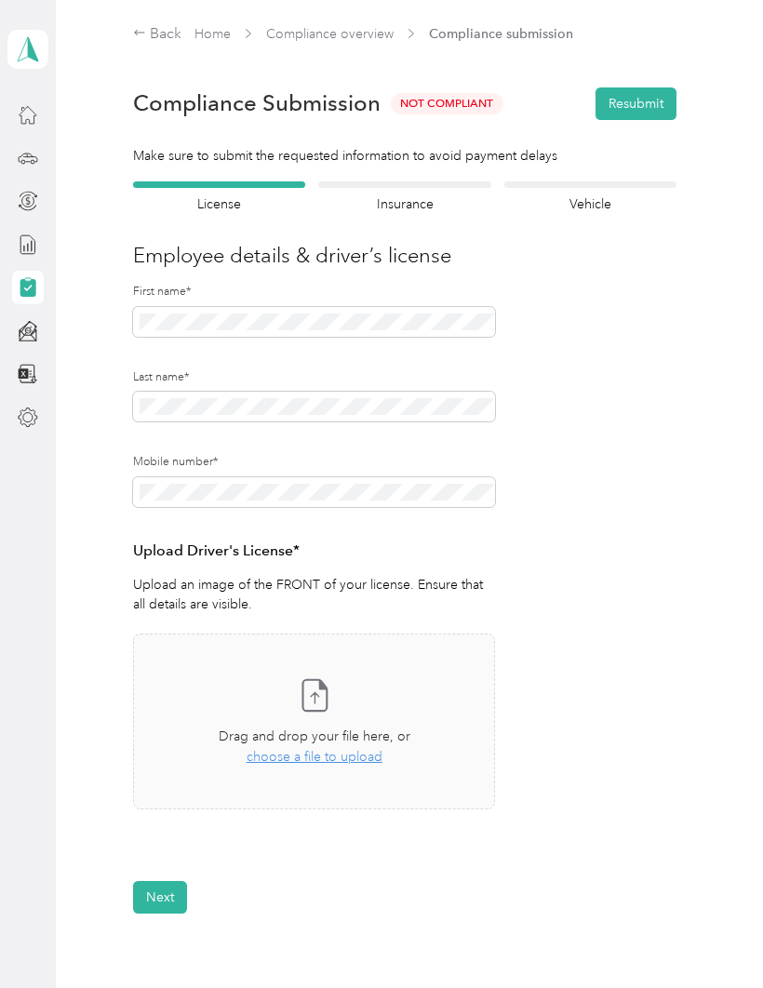
scroll to position [0, 0]
click at [322, 749] on span "choose a file to upload" at bounding box center [314, 757] width 136 height 16
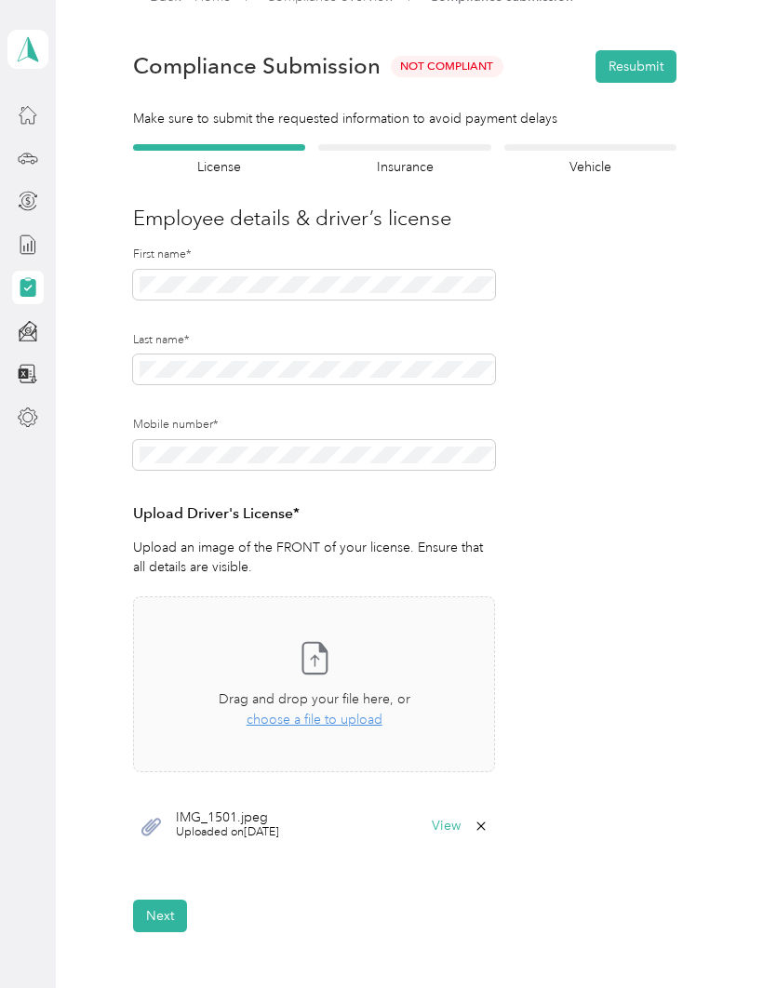
click at [145, 914] on button "Next" at bounding box center [160, 915] width 54 height 33
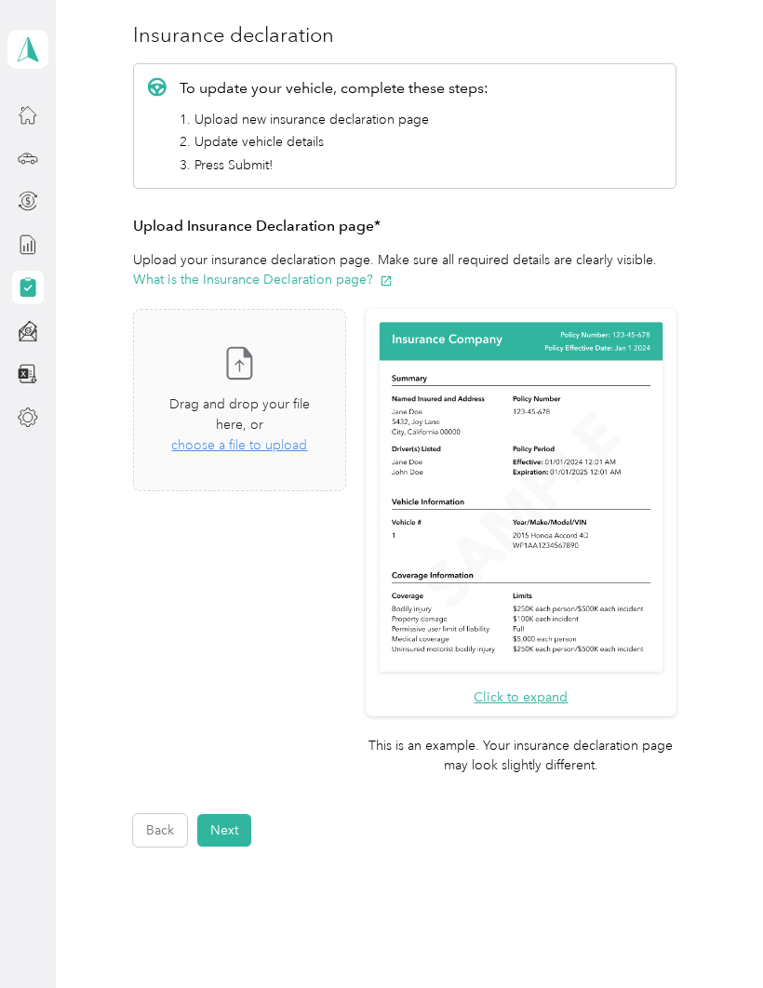
click at [294, 406] on span "Drag and drop your file here, or" at bounding box center [239, 414] width 140 height 36
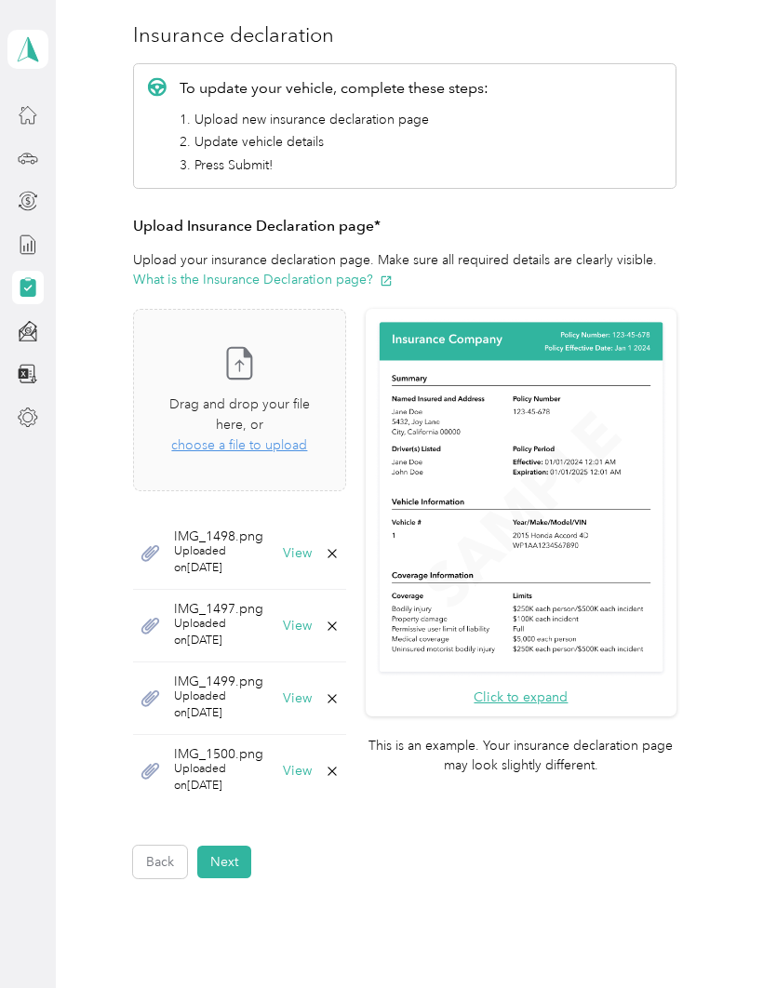
click at [229, 845] on button "Next" at bounding box center [224, 861] width 54 height 33
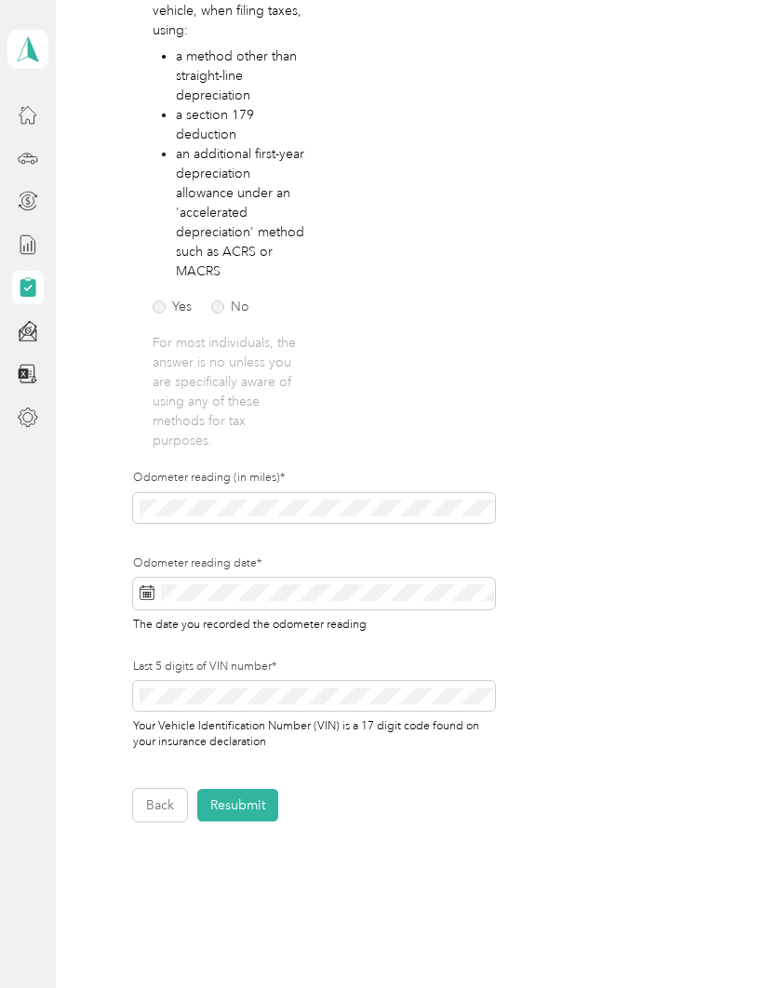
scroll to position [387, 0]
click at [258, 792] on button "Resubmit" at bounding box center [237, 805] width 81 height 33
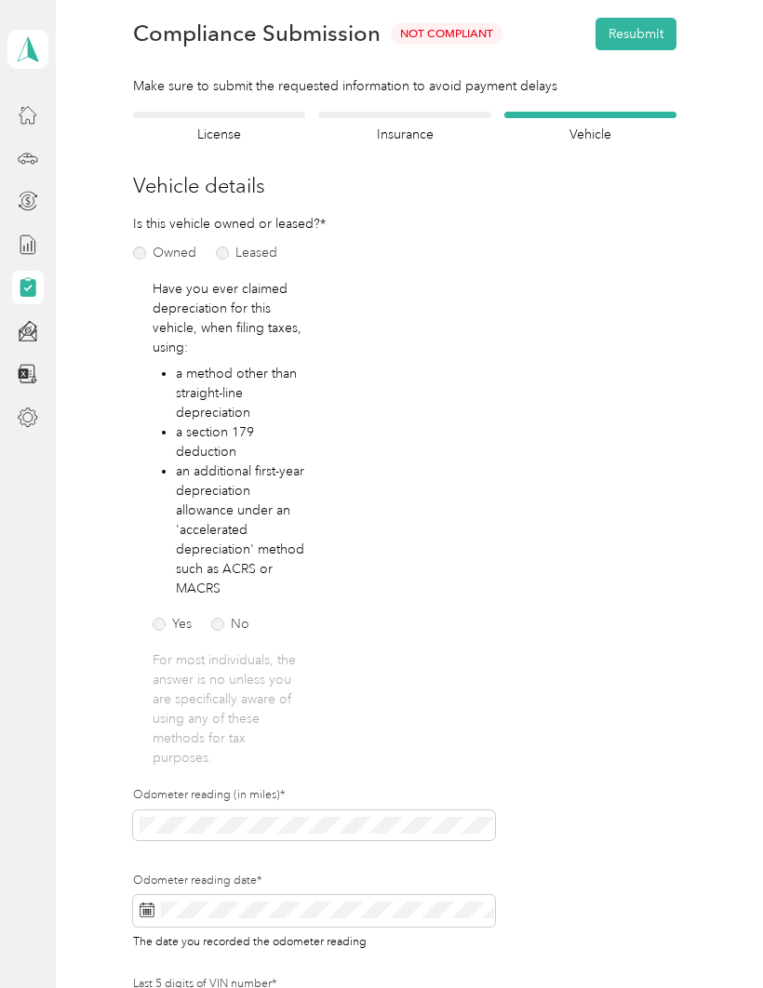
scroll to position [22, 0]
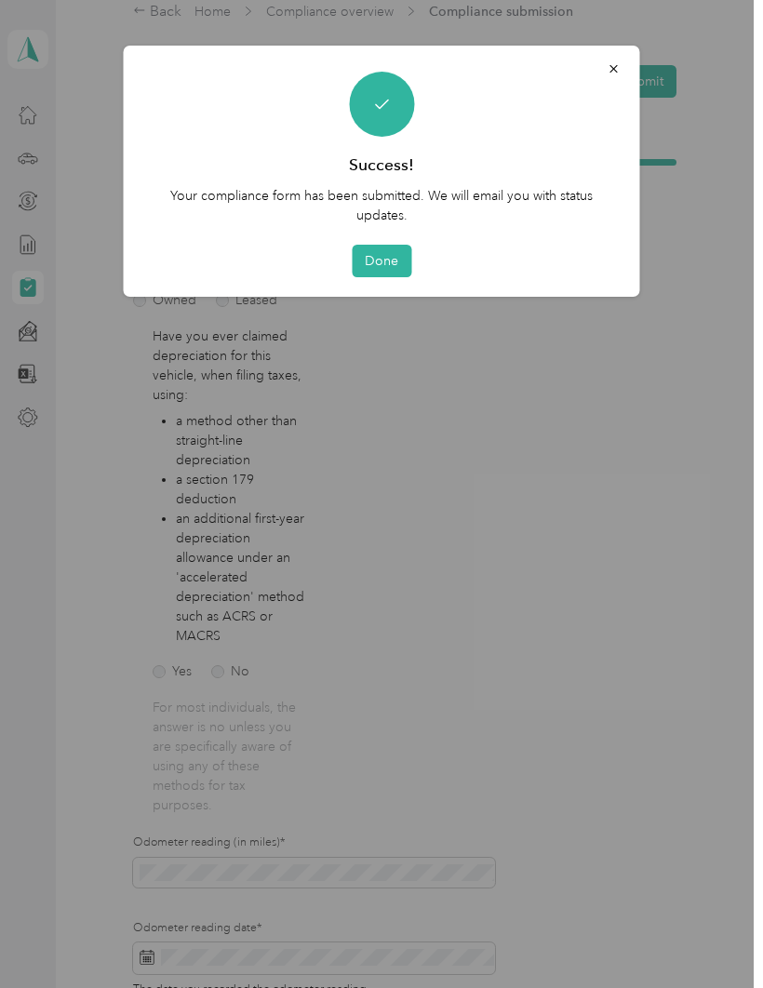
click at [391, 262] on button "Done" at bounding box center [381, 261] width 60 height 33
